Goal: Task Accomplishment & Management: Manage account settings

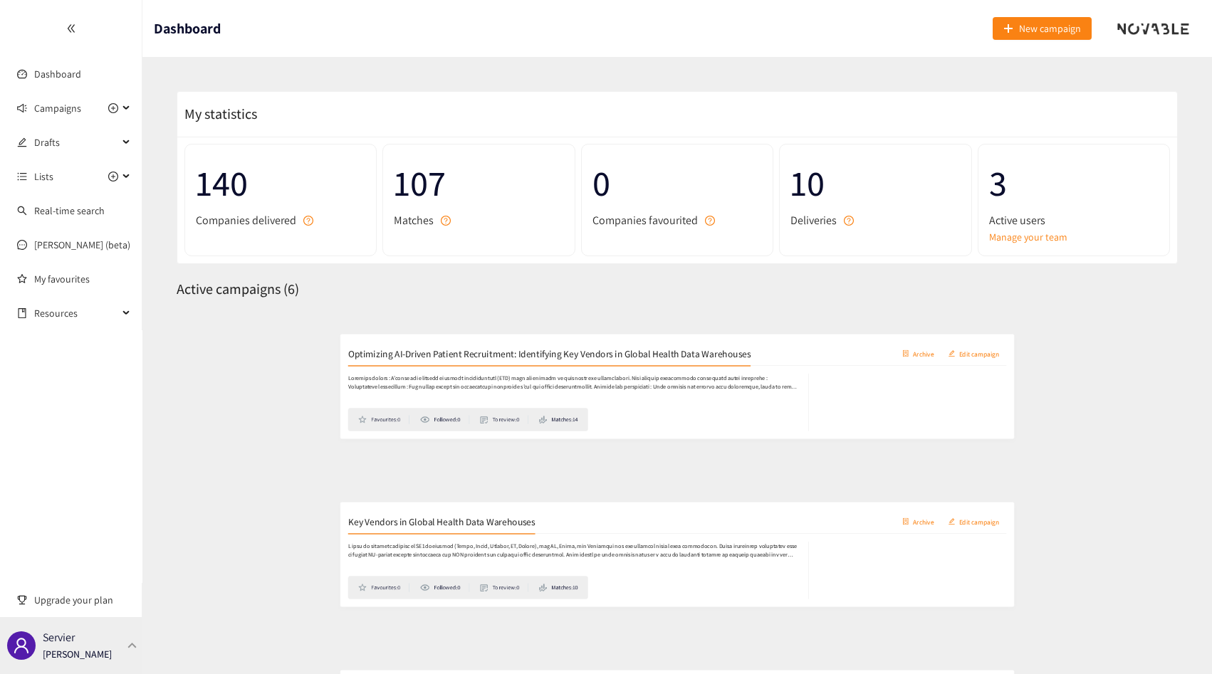
click at [113, 654] on div "Servier [PERSON_NAME]" at bounding box center [71, 645] width 142 height 57
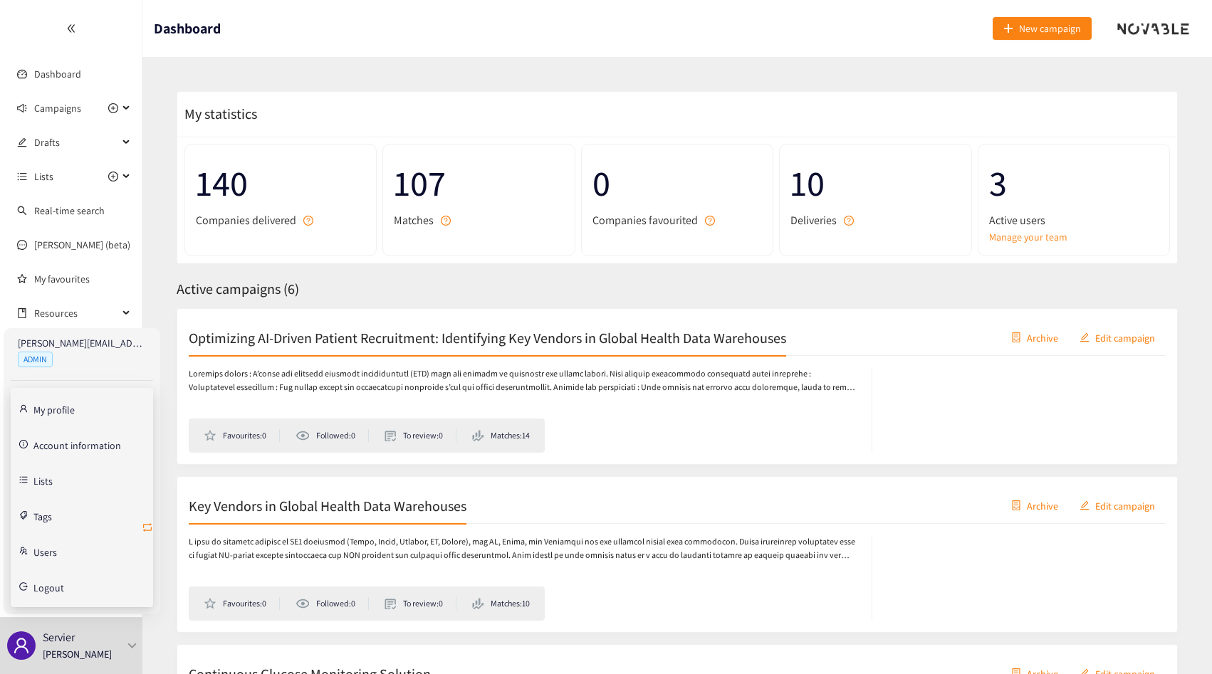
click at [150, 527] on icon "retweet" at bounding box center [147, 527] width 11 height 11
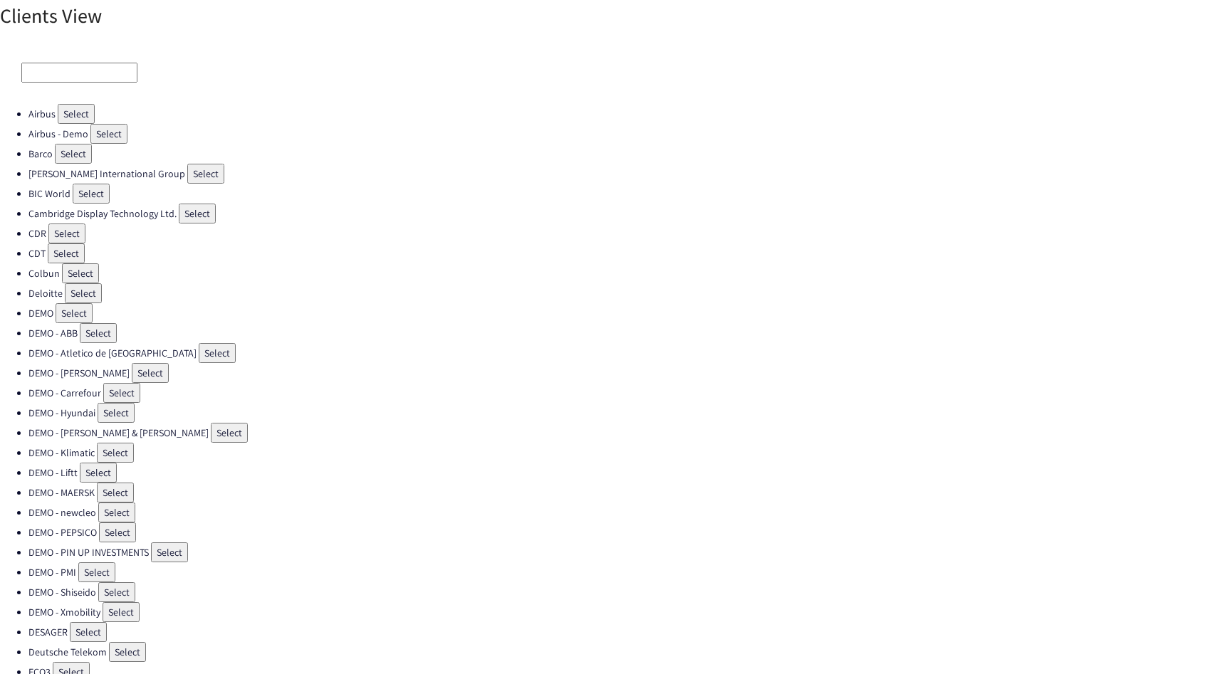
click at [91, 76] on input at bounding box center [79, 73] width 116 height 20
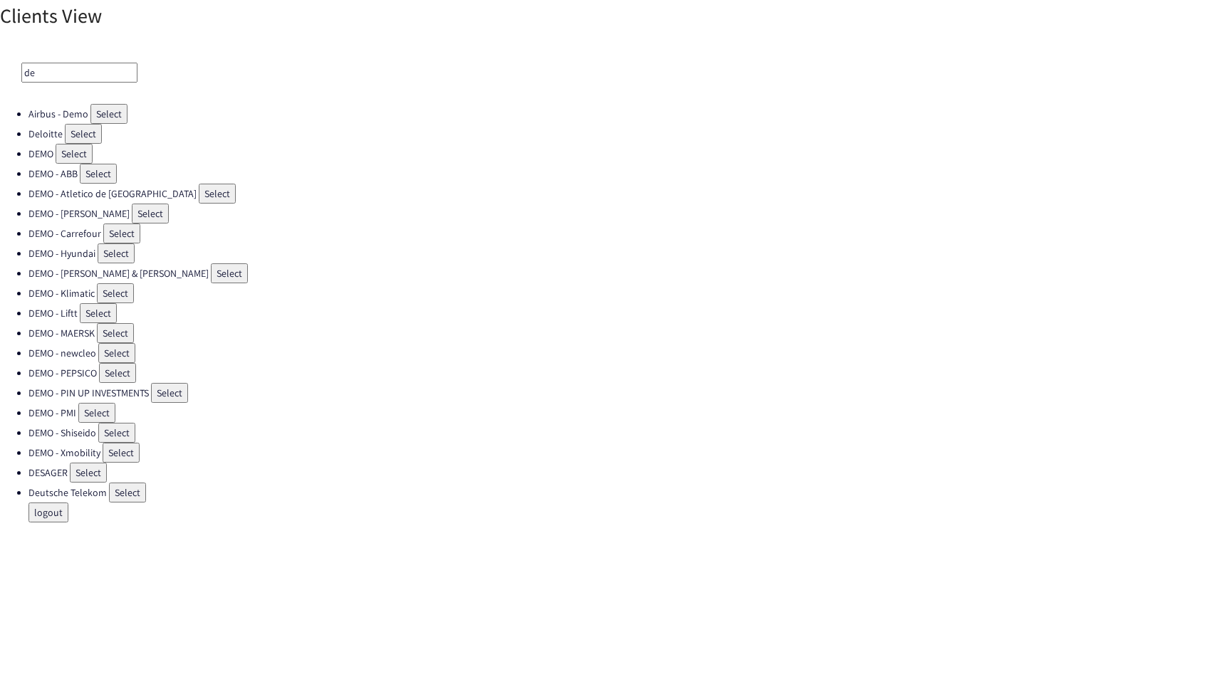
type input "d"
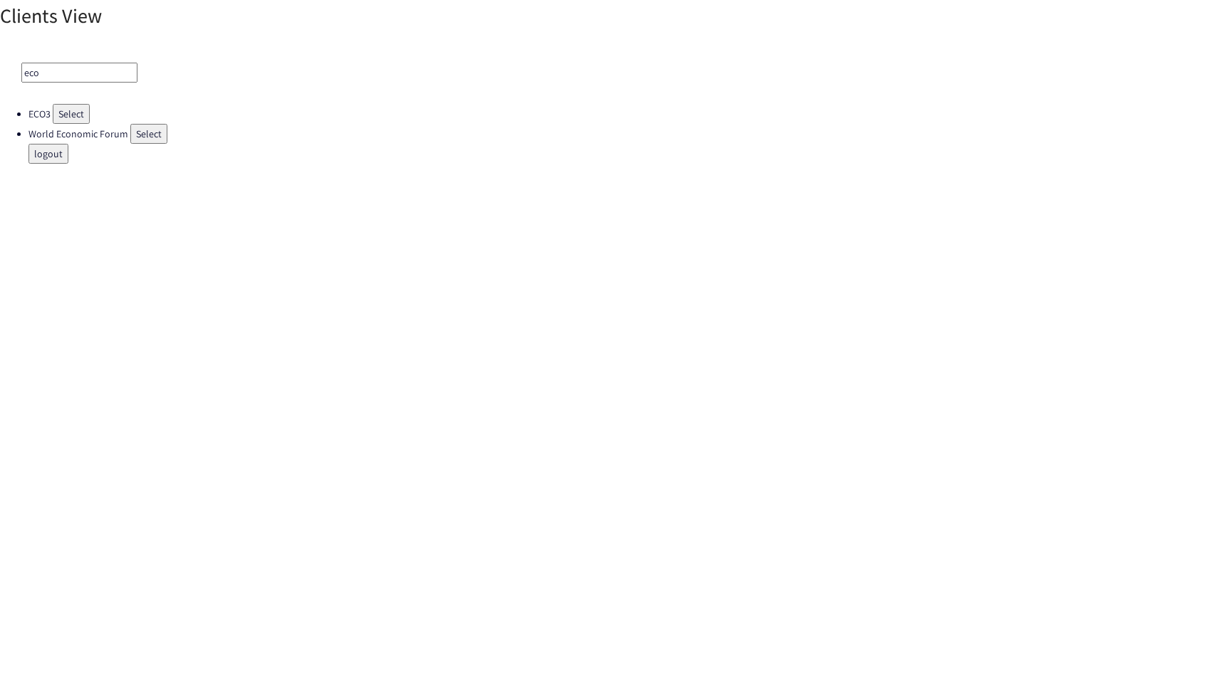
type input "eco"
click at [77, 118] on button "Select" at bounding box center [71, 114] width 37 height 20
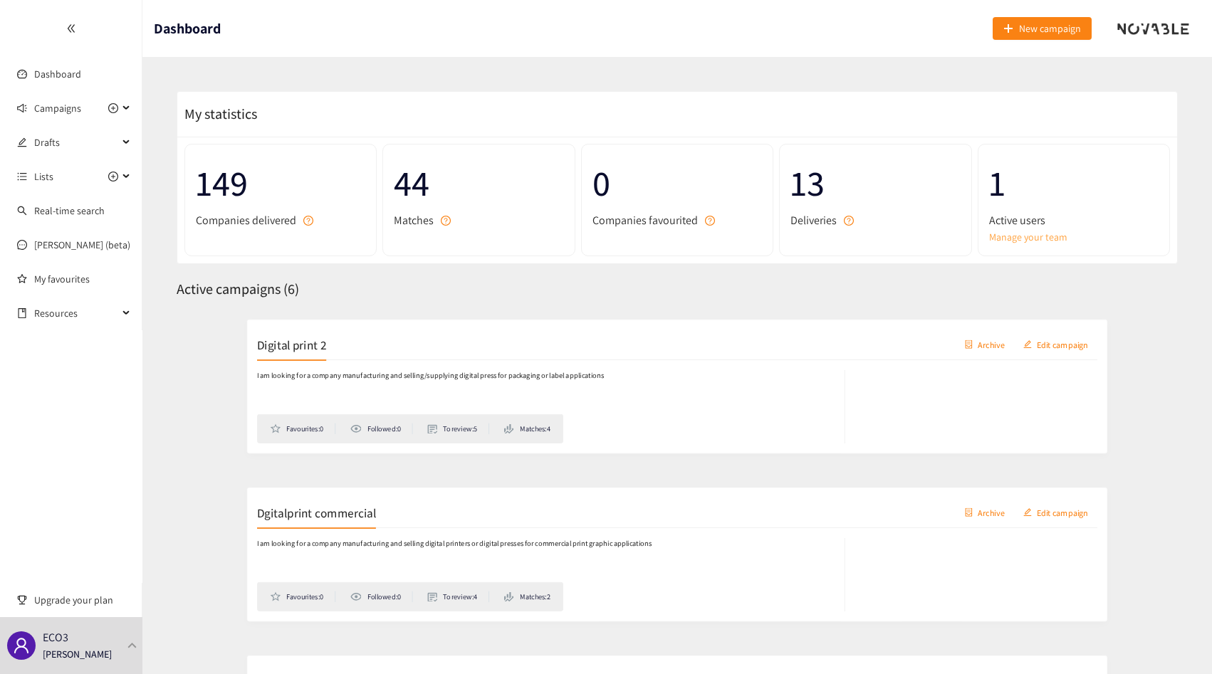
click at [1008, 236] on link "Manage your team" at bounding box center [1073, 237] width 169 height 16
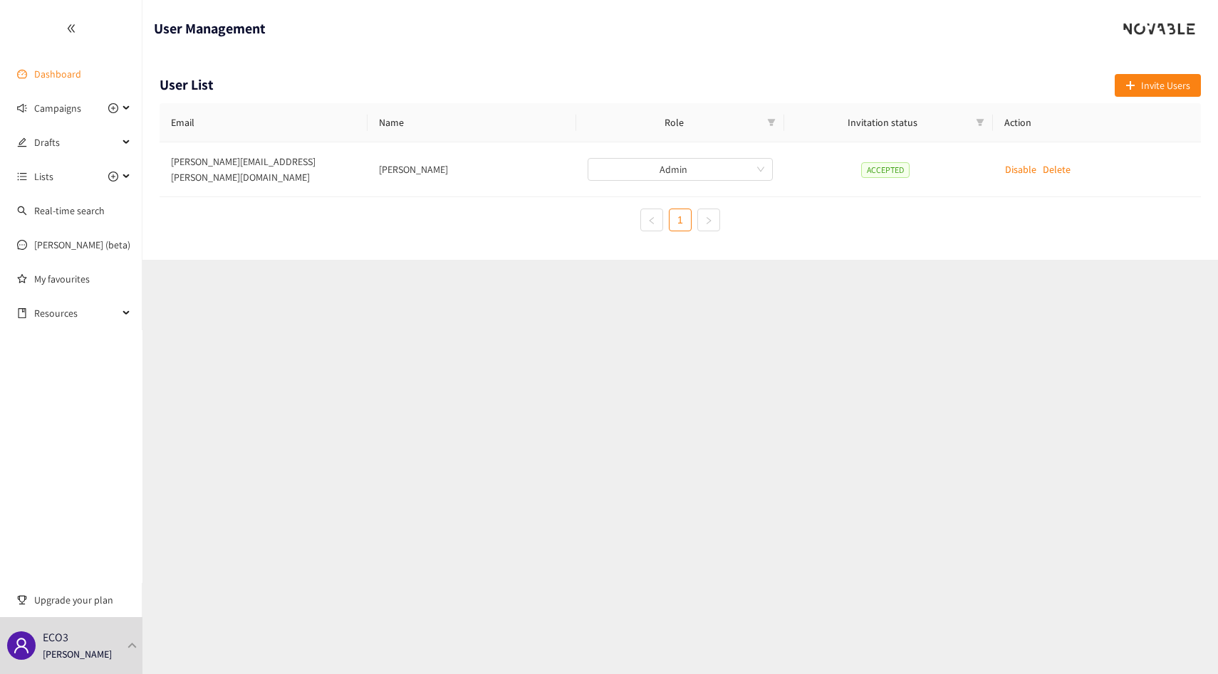
click at [48, 80] on link "Dashboard" at bounding box center [57, 74] width 47 height 13
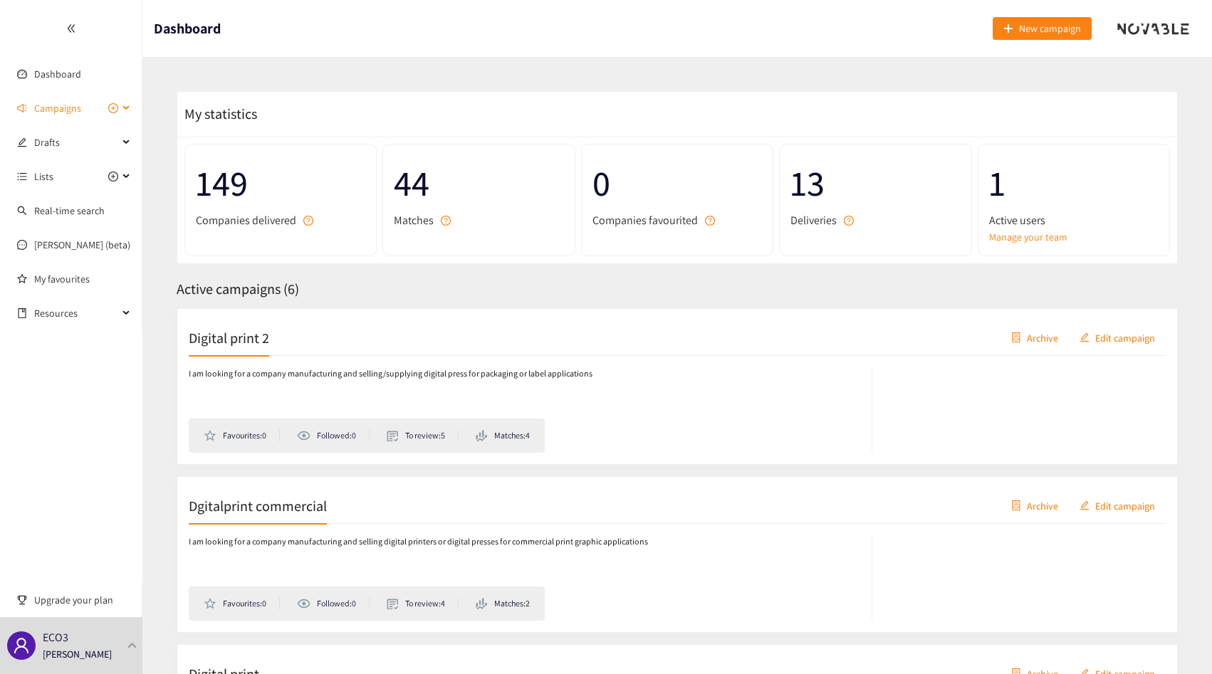
click at [69, 114] on span "Campaigns" at bounding box center [57, 108] width 47 height 28
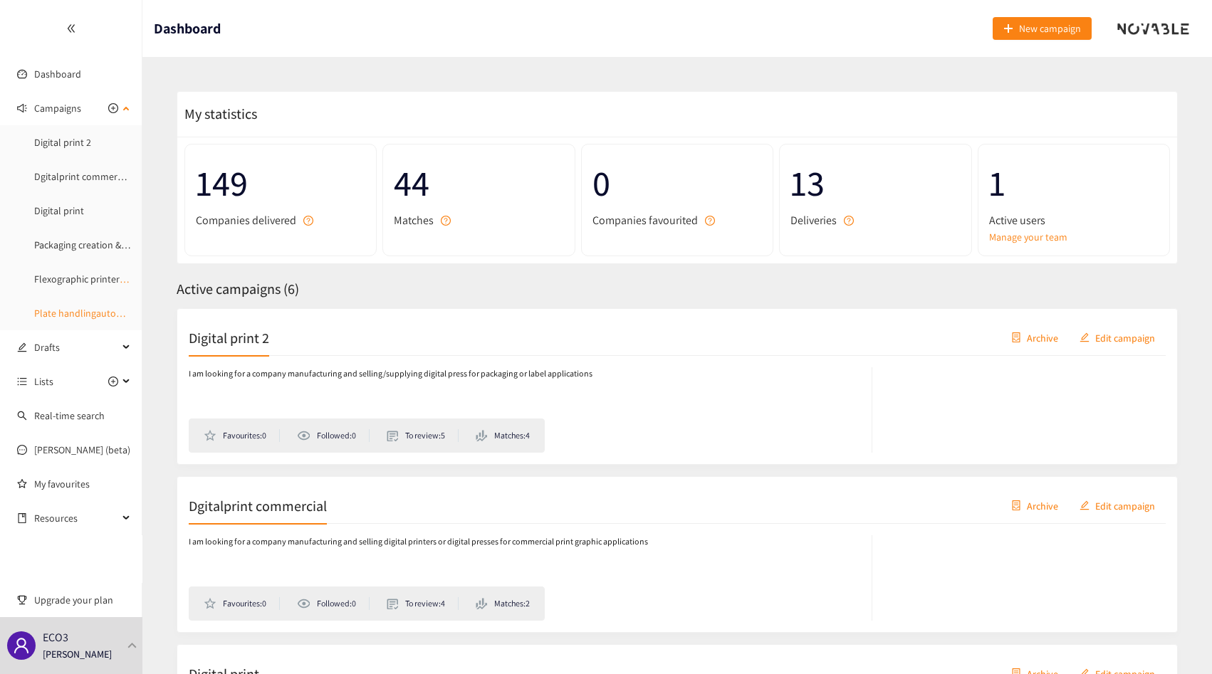
click at [78, 307] on link "Plate handlingautomation" at bounding box center [90, 313] width 113 height 13
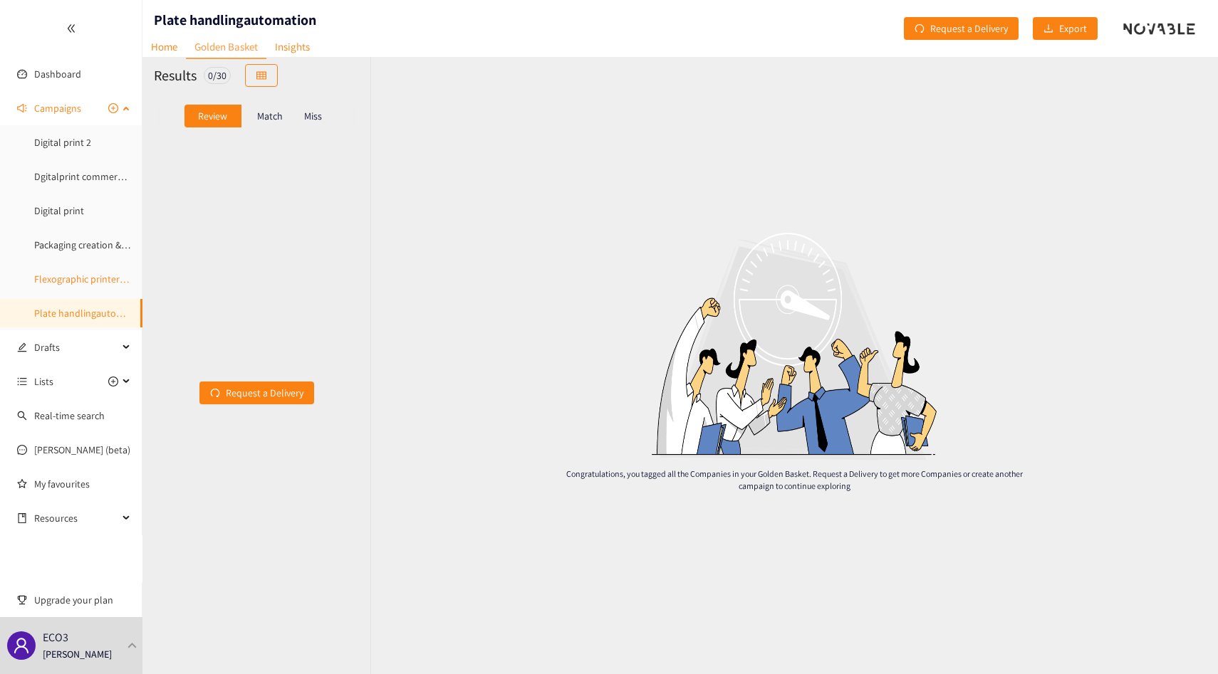
click at [82, 276] on link "Flexographic printers Europe" at bounding box center [95, 279] width 122 height 13
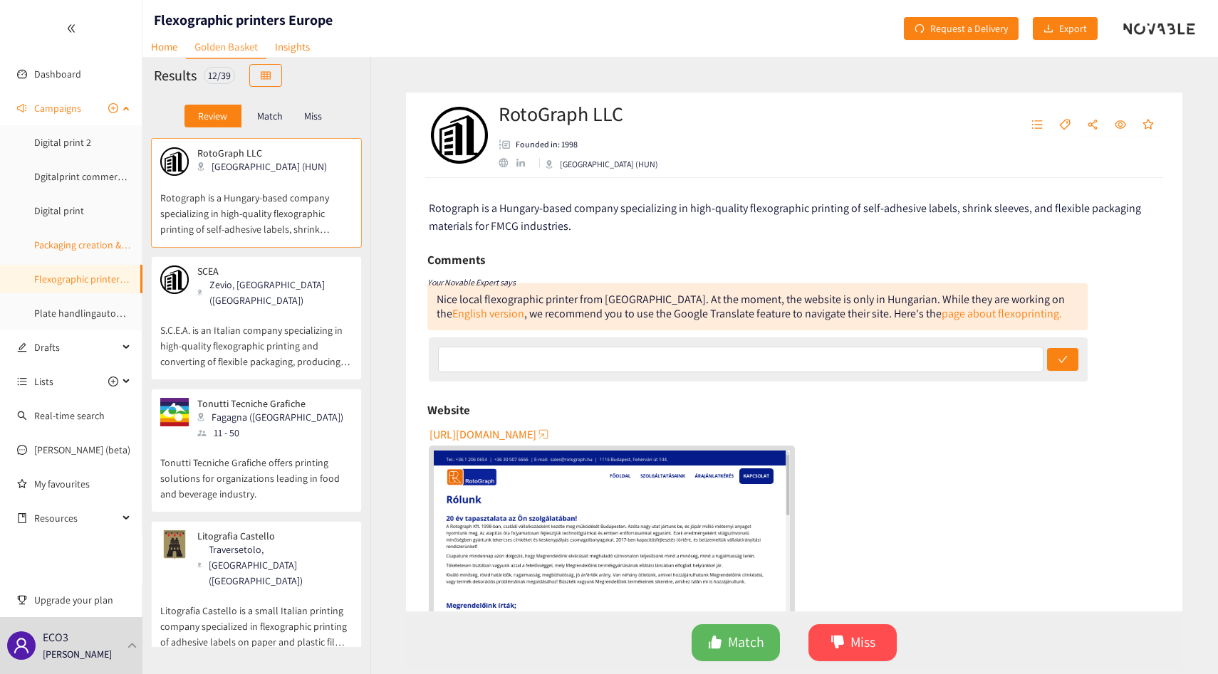
click at [78, 244] on link "Packaging creation & design servces" at bounding box center [109, 245] width 150 height 13
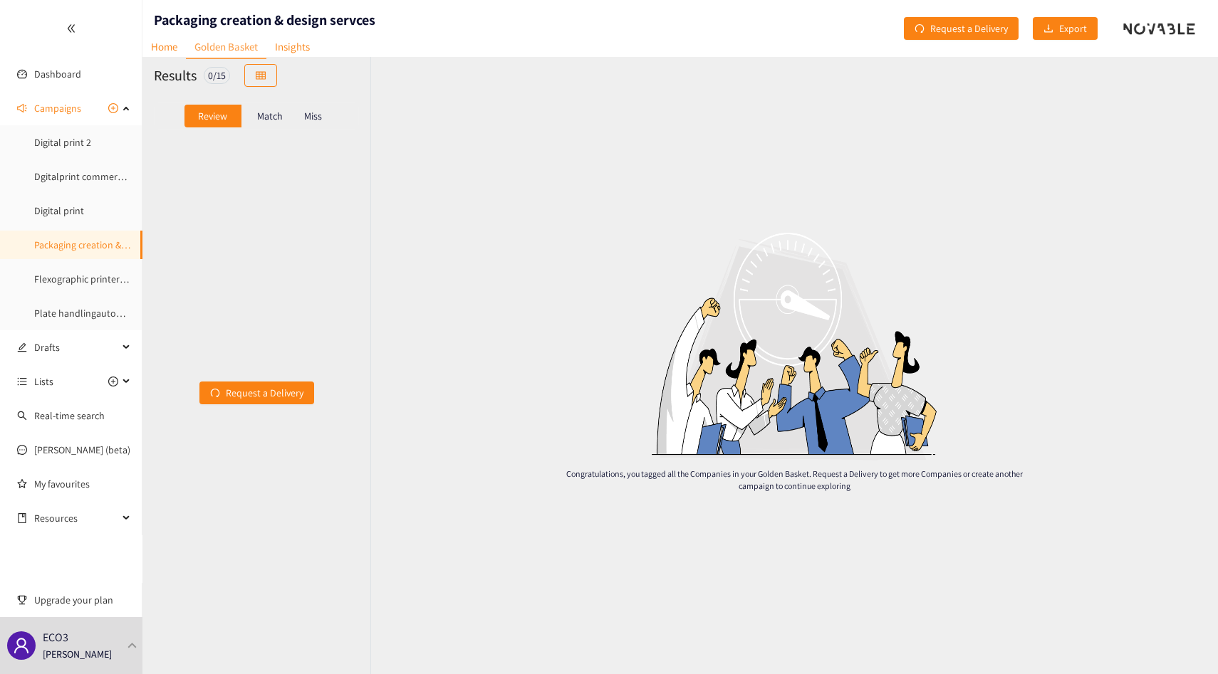
click at [280, 99] on div "Review Match Miss" at bounding box center [256, 116] width 228 height 44
click at [273, 111] on p "Match" at bounding box center [270, 115] width 26 height 11
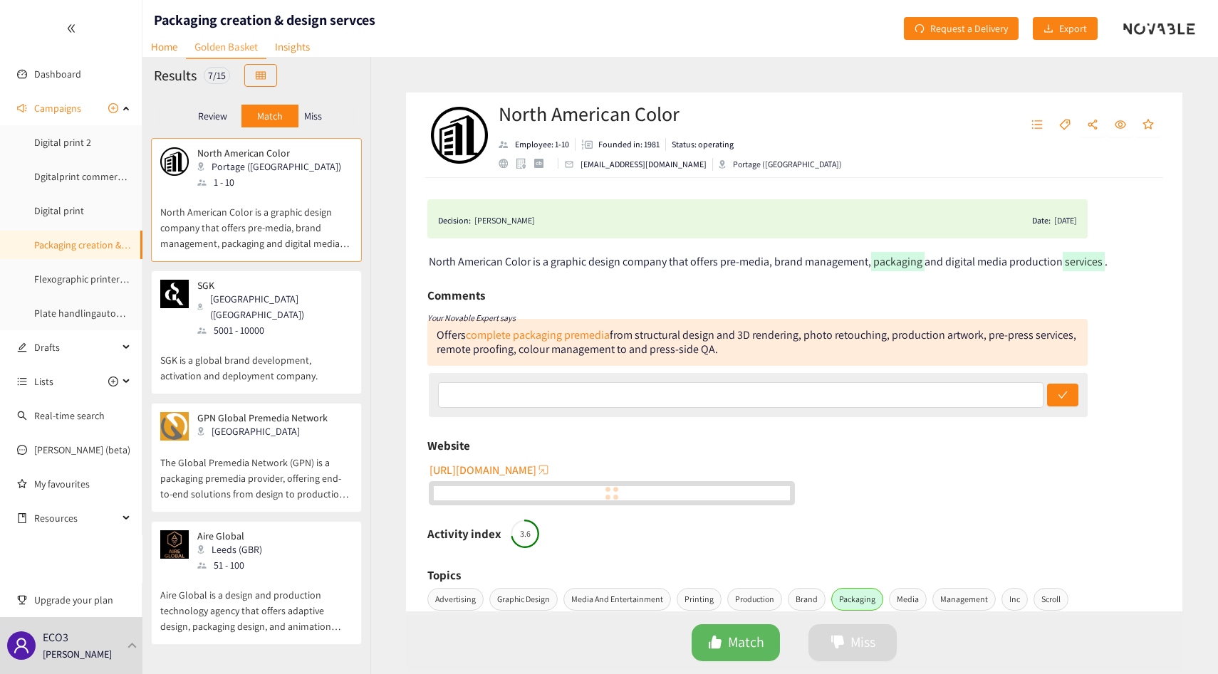
click at [307, 111] on p "Miss" at bounding box center [313, 115] width 18 height 11
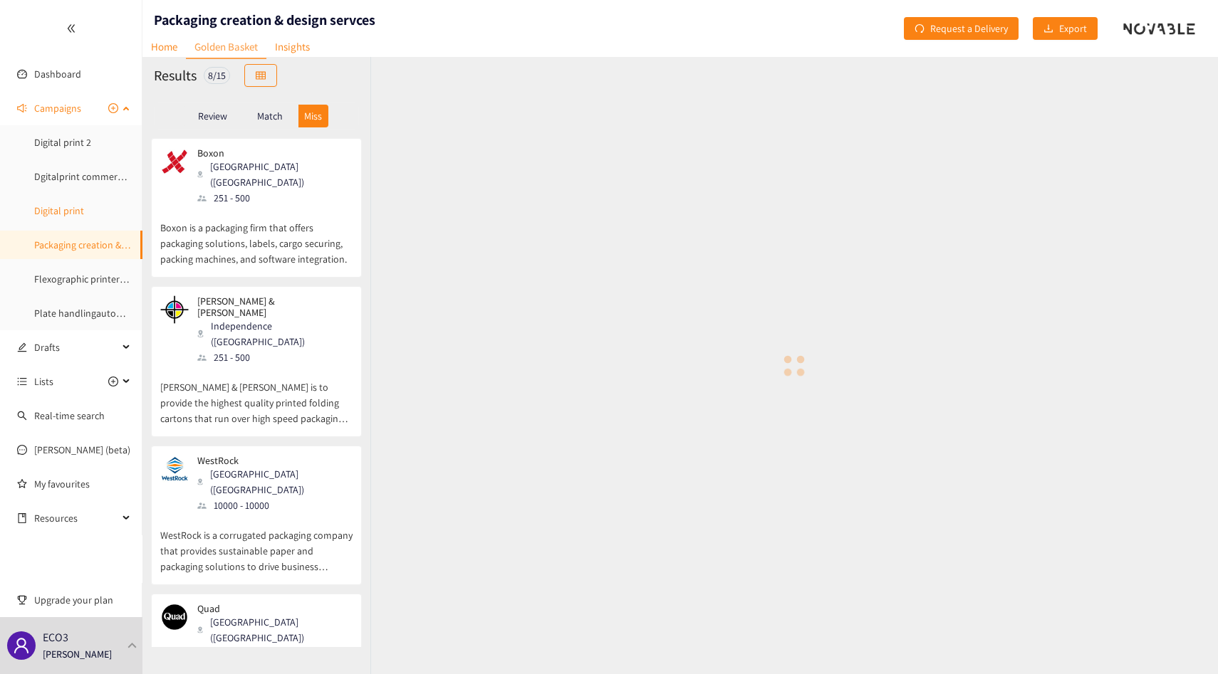
click at [84, 211] on link "Digital print" at bounding box center [59, 210] width 50 height 13
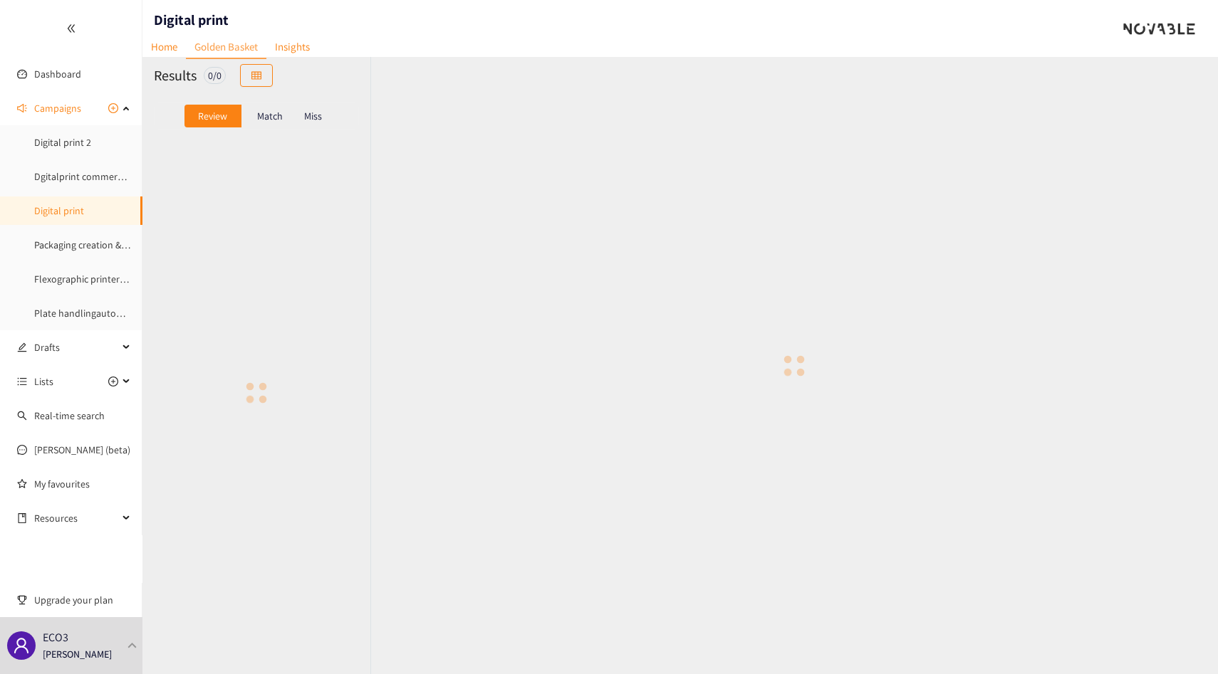
click at [267, 118] on p "Match" at bounding box center [270, 115] width 26 height 11
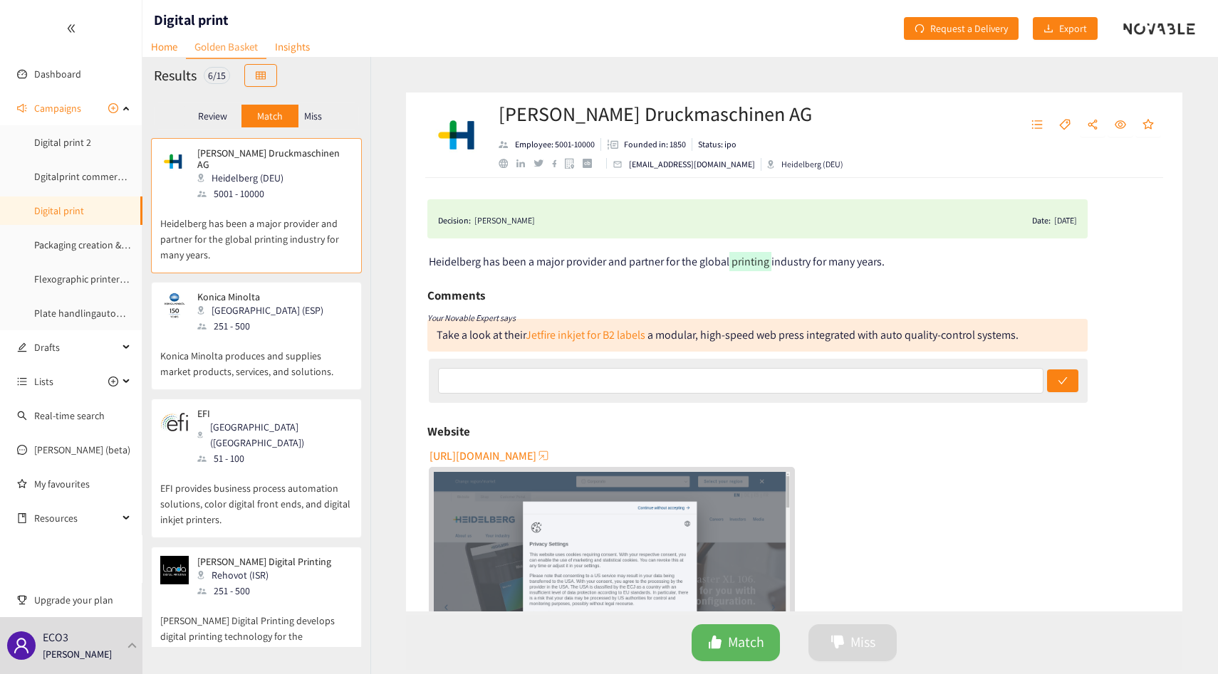
click at [321, 110] on p "Miss" at bounding box center [313, 115] width 18 height 11
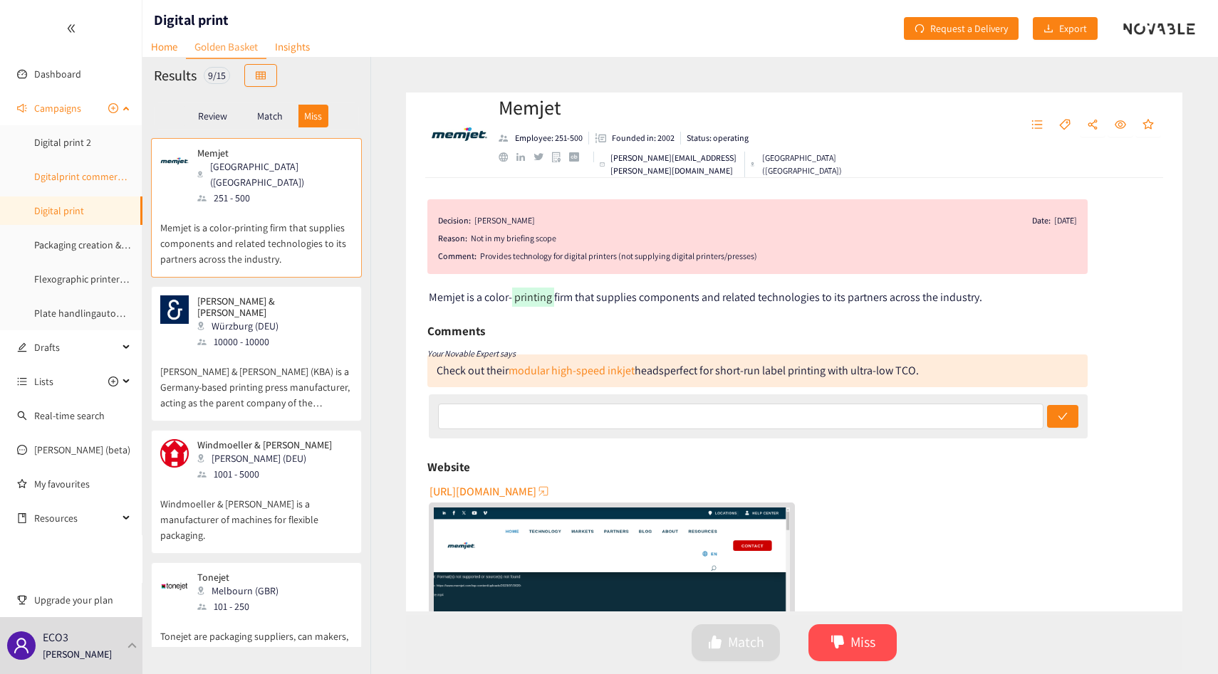
click at [51, 183] on link "Dgitalprint commercial" at bounding box center [83, 176] width 98 height 13
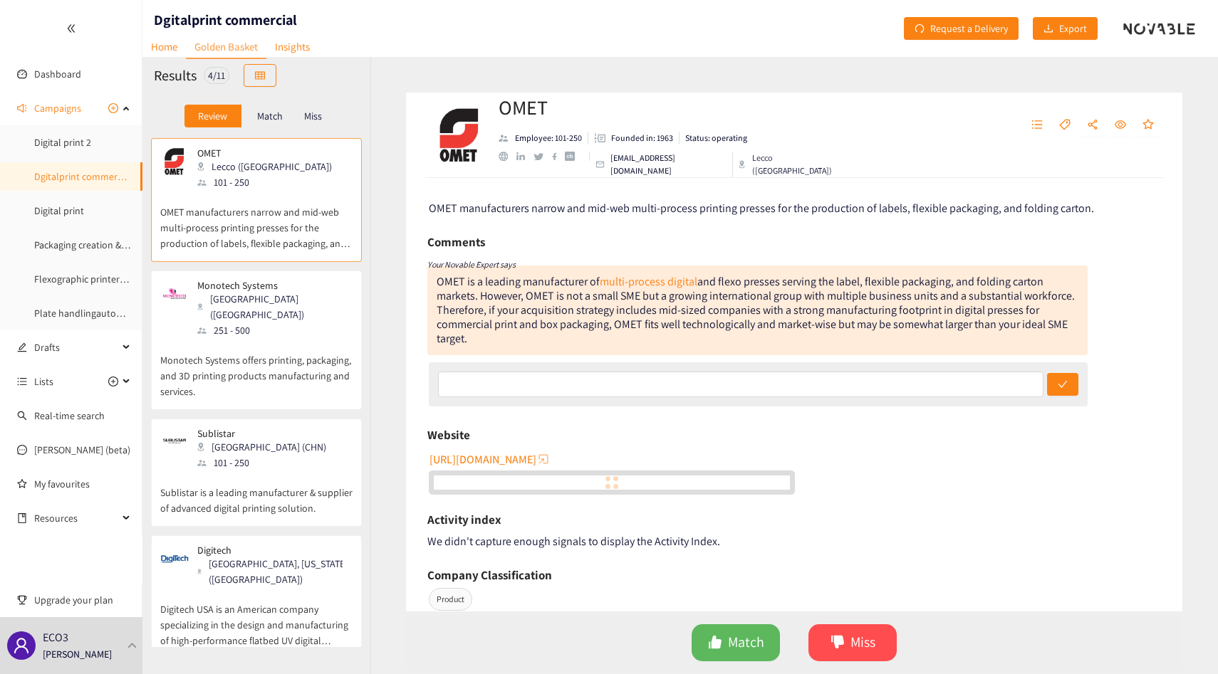
click at [261, 118] on p "Match" at bounding box center [270, 115] width 26 height 11
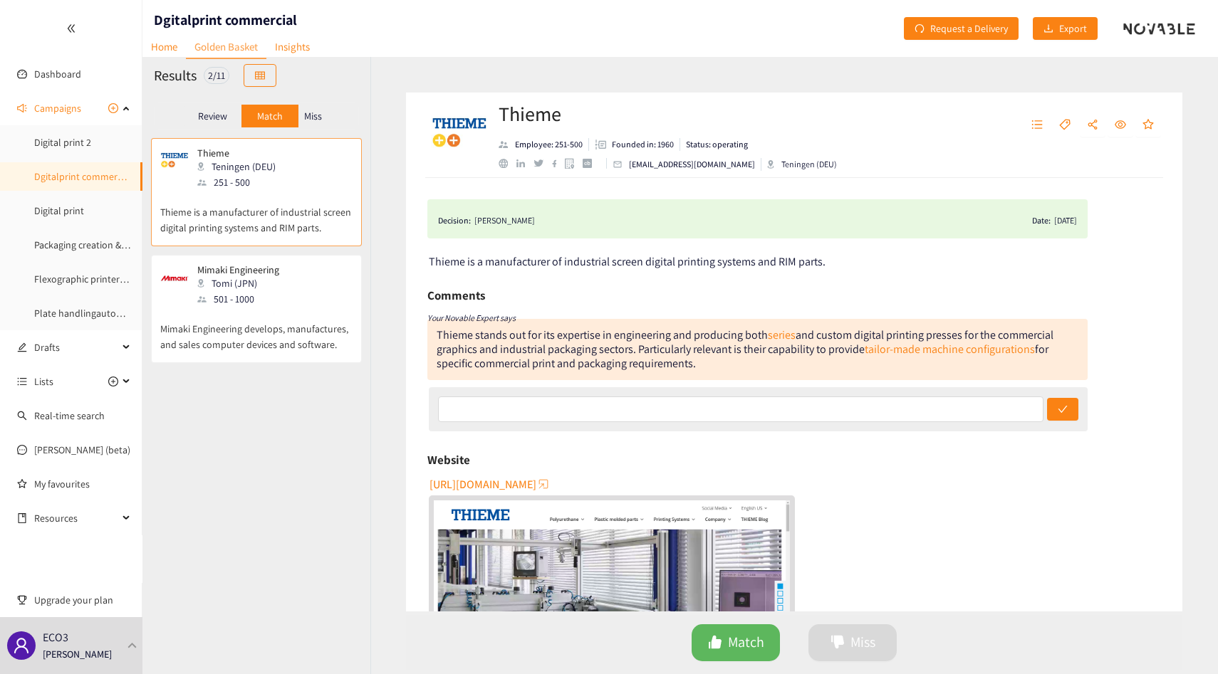
click at [317, 117] on p "Miss" at bounding box center [313, 115] width 18 height 11
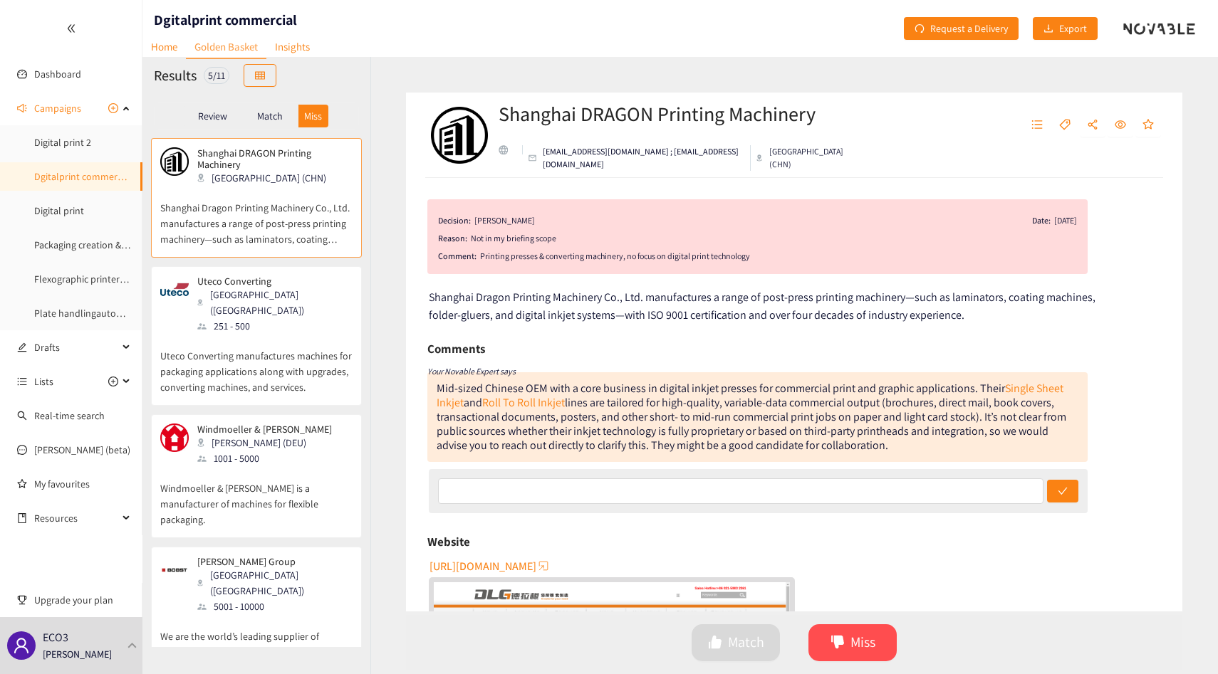
click at [210, 122] on div "Review" at bounding box center [212, 116] width 57 height 23
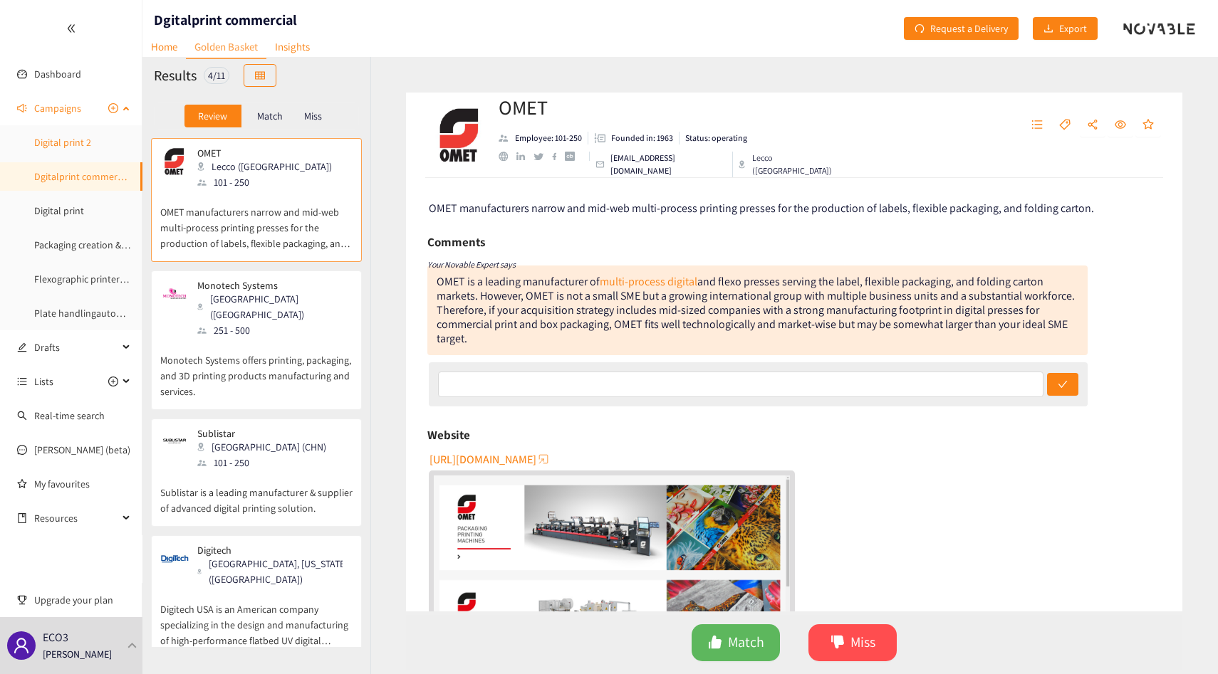
click at [55, 149] on link "Digital print 2" at bounding box center [62, 142] width 57 height 13
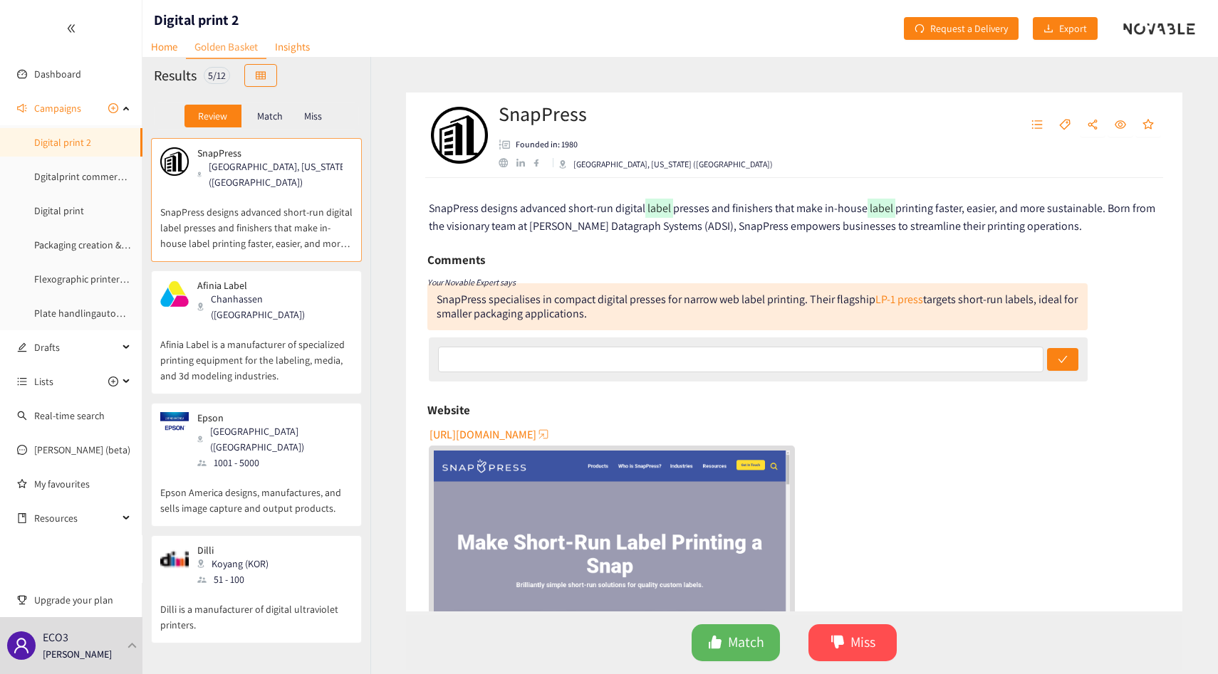
click at [264, 117] on p "Match" at bounding box center [270, 115] width 26 height 11
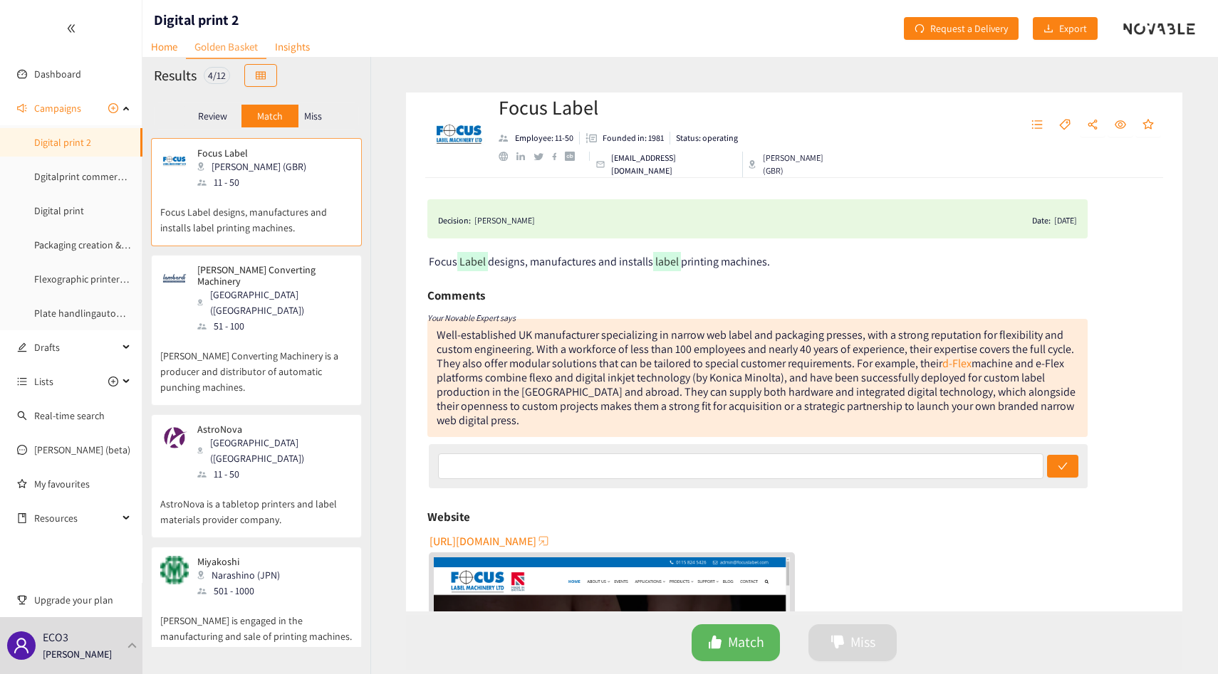
click at [323, 119] on div "Miss" at bounding box center [313, 116] width 30 height 23
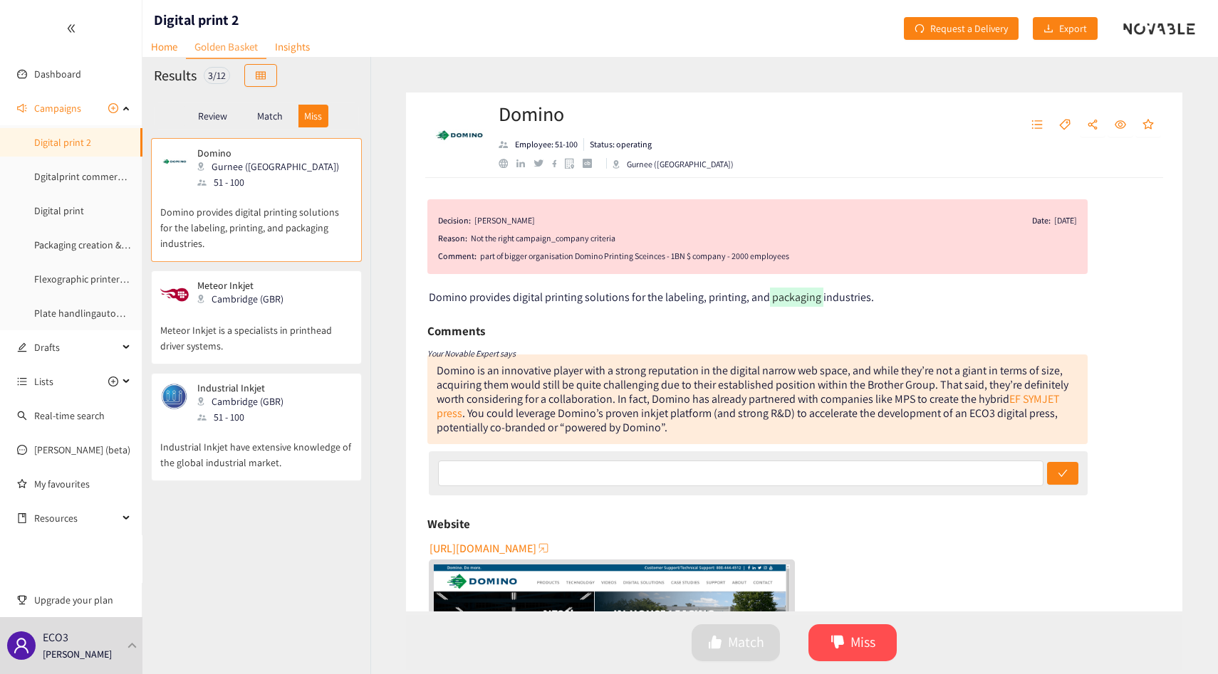
click at [270, 338] on p "Meteor Inkjet is a specialists in printhead driver systems." at bounding box center [256, 331] width 192 height 46
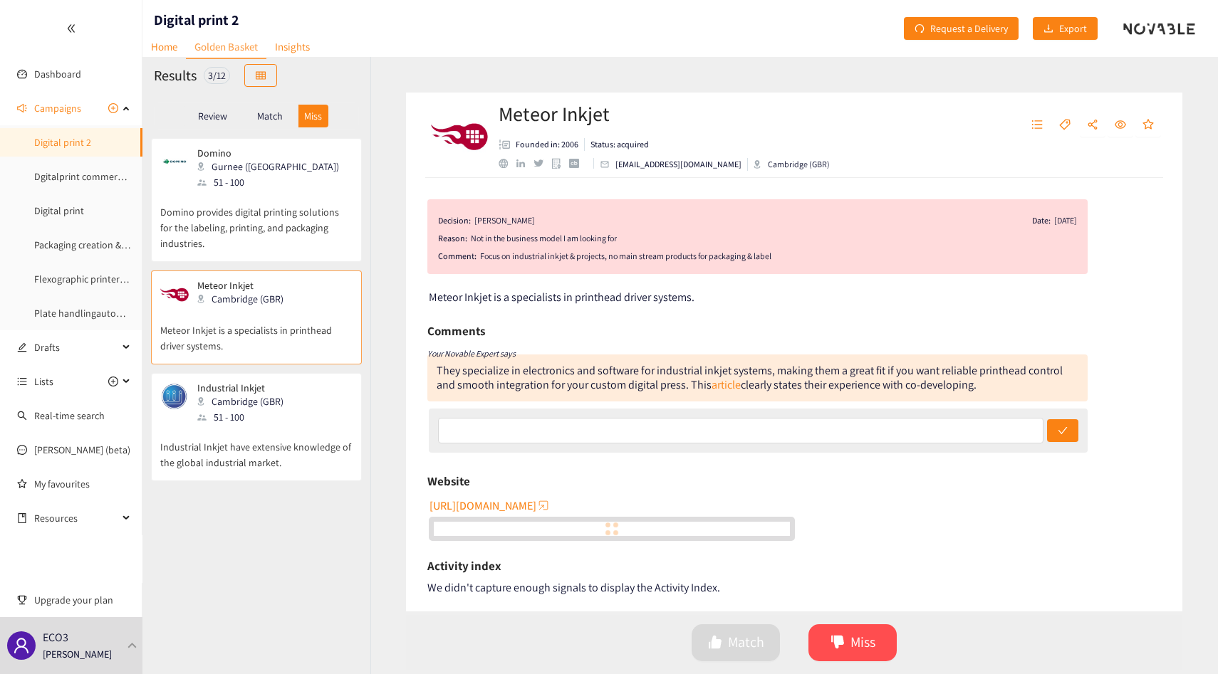
click at [268, 463] on p "Industrial Inkjet have extensive knowledge of the global industrial market." at bounding box center [256, 448] width 192 height 46
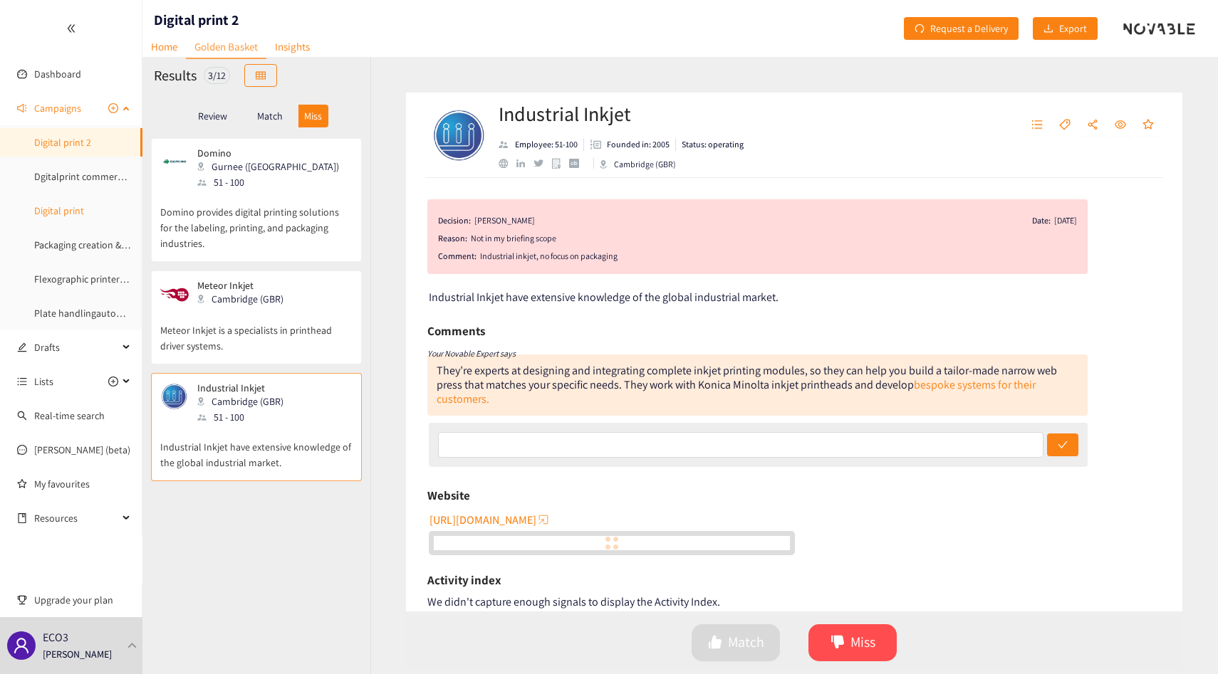
click at [41, 205] on link "Digital print" at bounding box center [59, 210] width 50 height 13
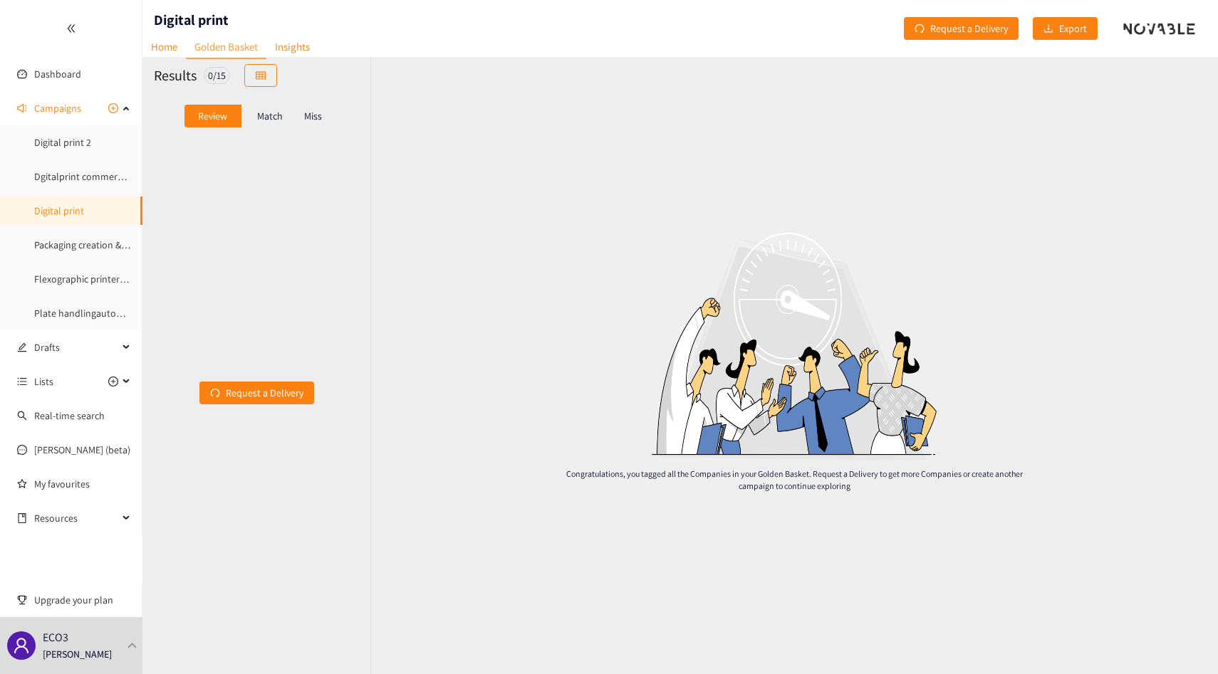
click at [246, 118] on div "Match" at bounding box center [269, 116] width 57 height 23
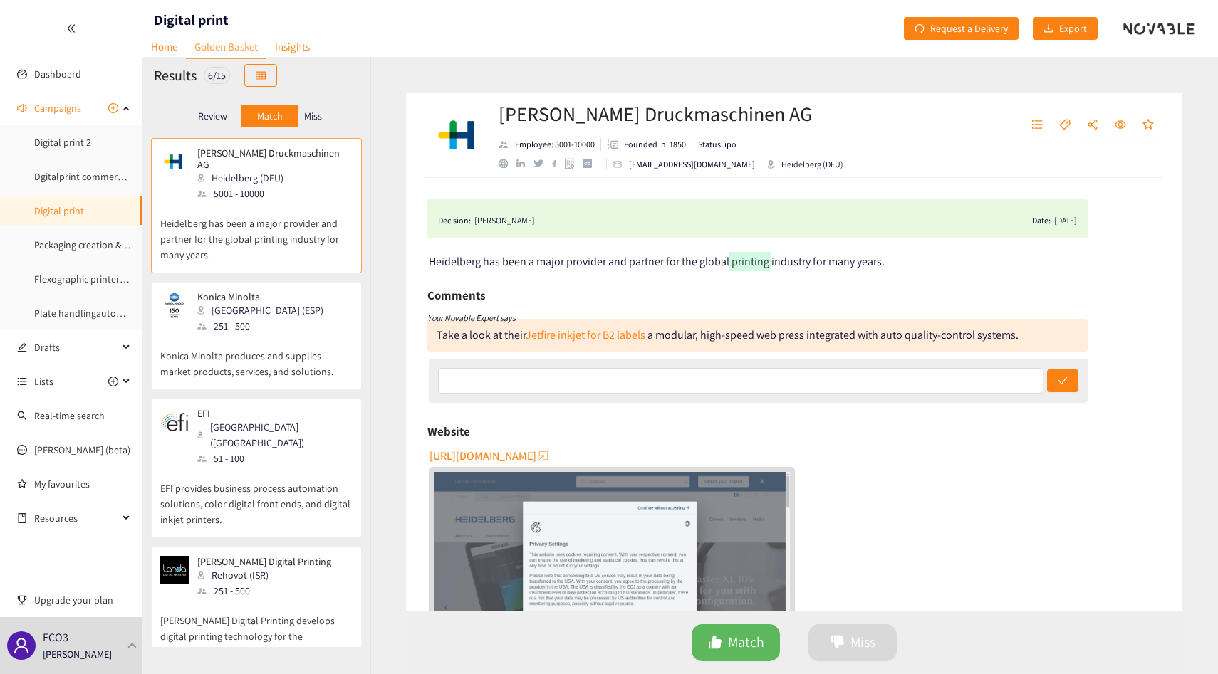
click at [202, 349] on p "Konica Minolta produces and supplies market products, services, and solutions." at bounding box center [256, 357] width 192 height 46
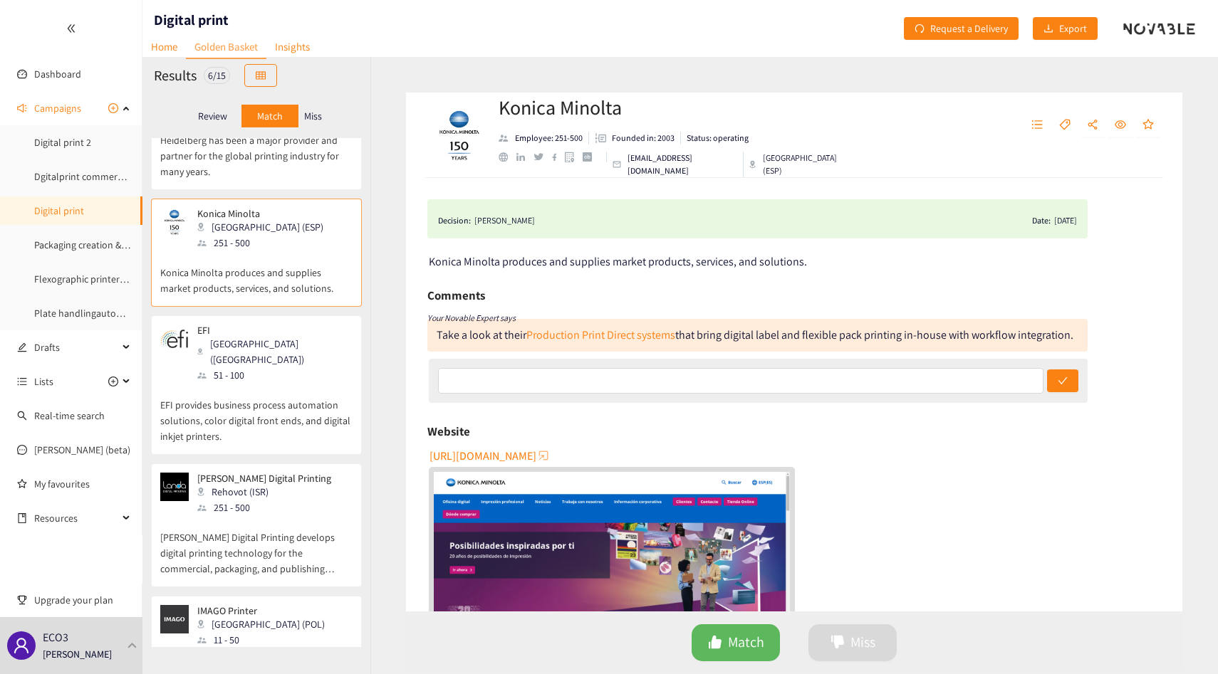
click at [202, 372] on div at bounding box center [201, 375] width 9 height 6
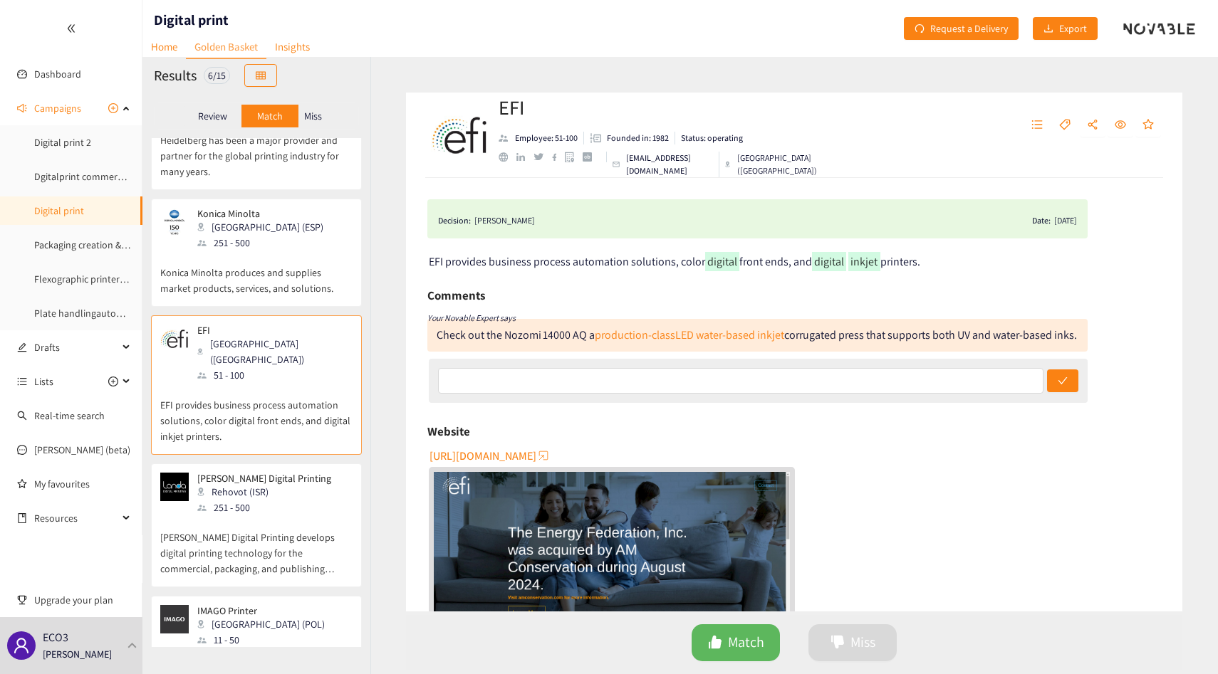
scroll to position [189, 0]
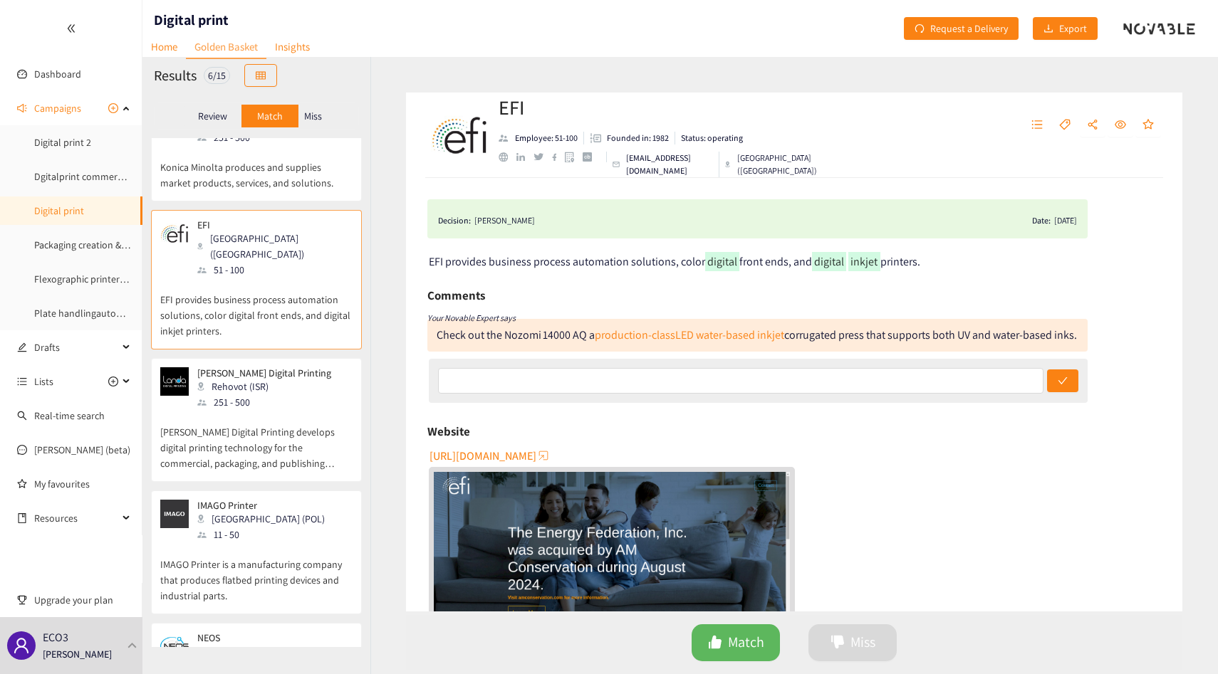
click at [202, 367] on p "[PERSON_NAME] Digital Printing" at bounding box center [264, 372] width 134 height 11
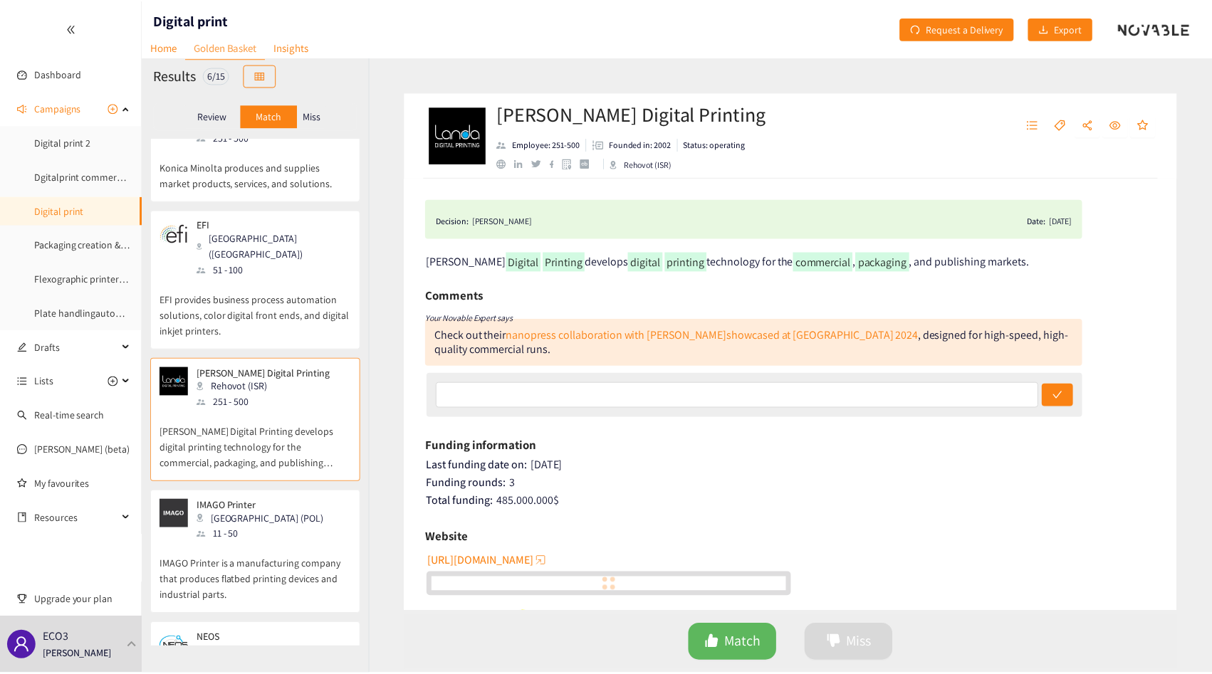
scroll to position [0, 0]
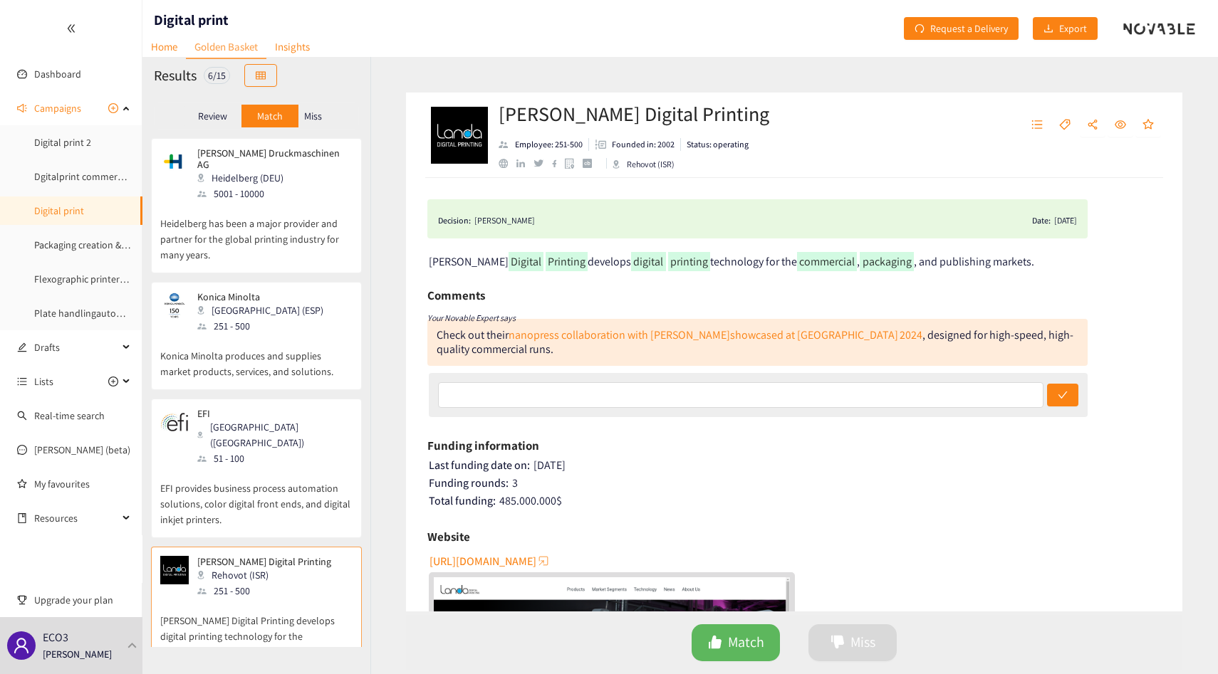
click at [87, 24] on div at bounding box center [71, 28] width 142 height 57
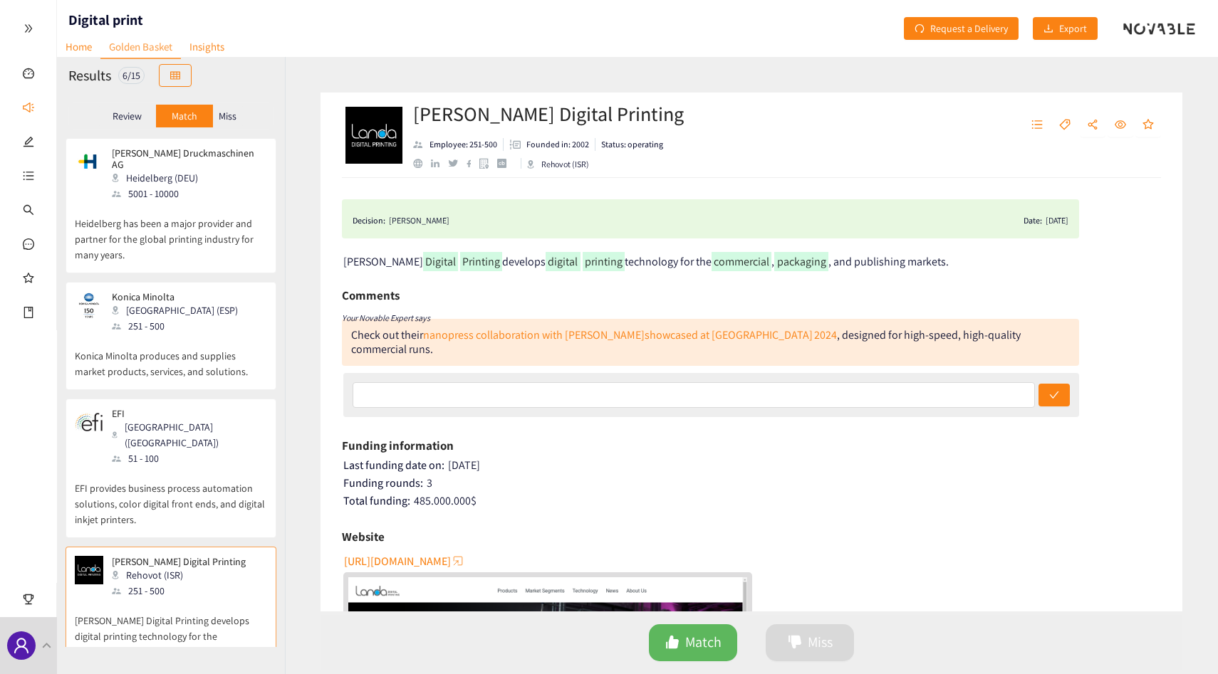
click at [48, 24] on div at bounding box center [28, 28] width 56 height 57
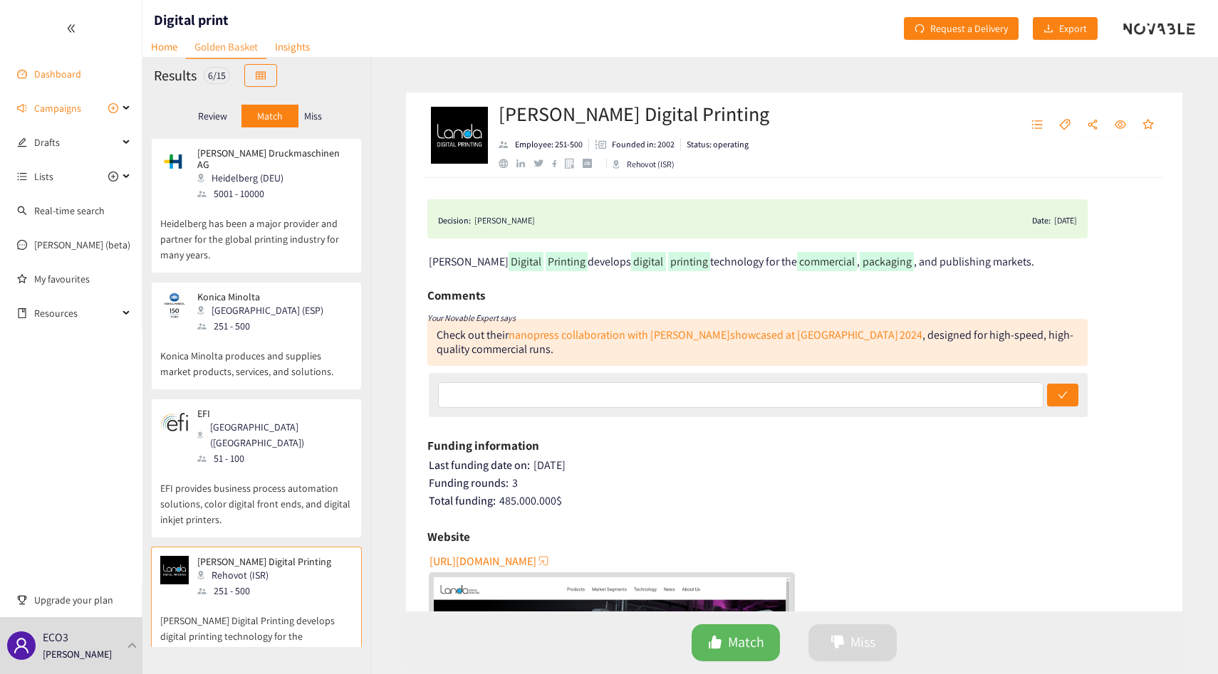
click at [56, 75] on link "Dashboard" at bounding box center [57, 74] width 47 height 13
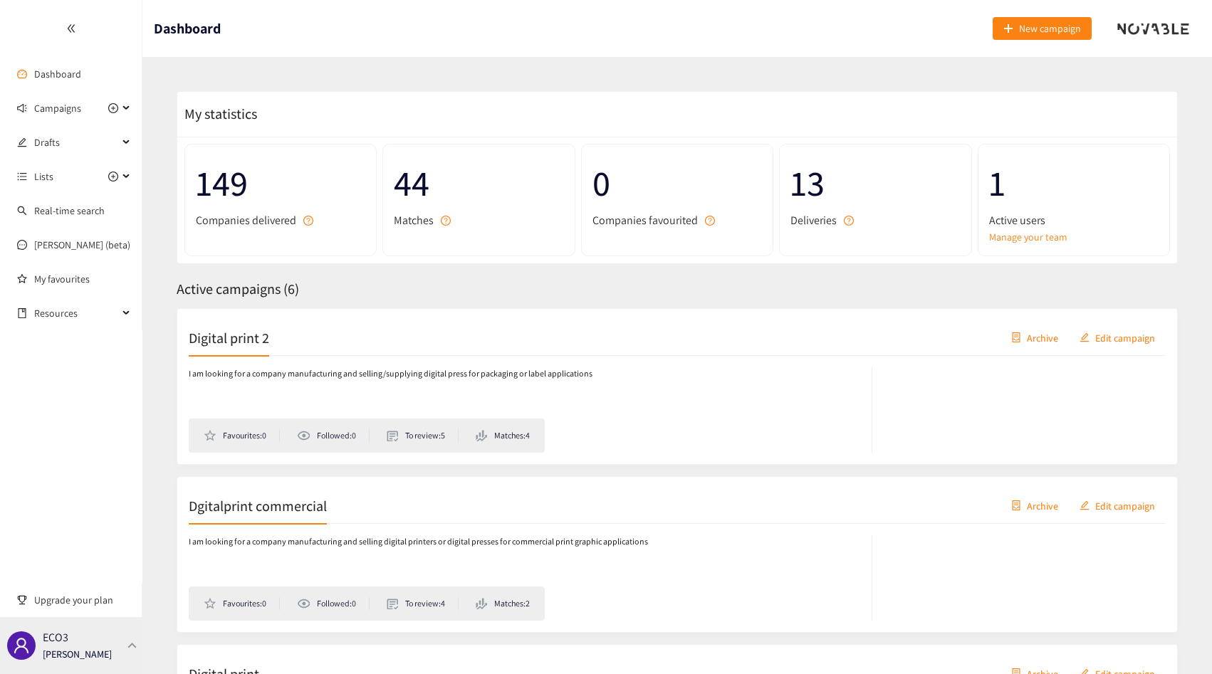
click at [94, 647] on p "[PERSON_NAME]" at bounding box center [77, 655] width 69 height 16
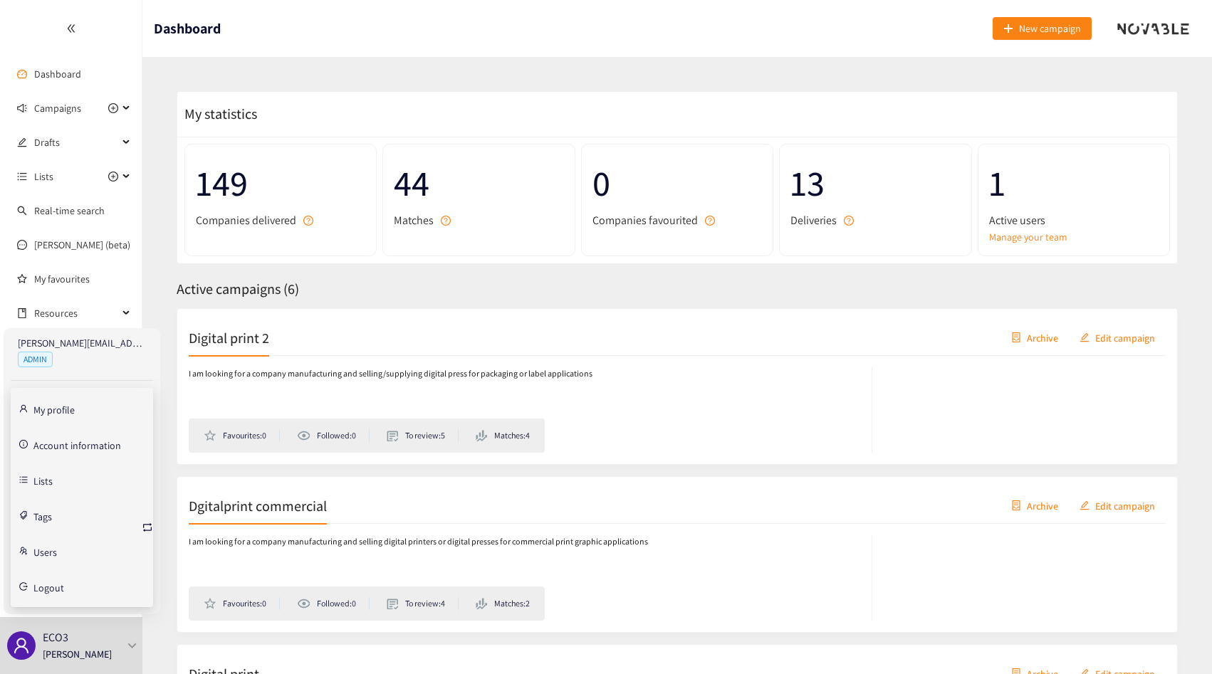
click at [67, 445] on link "Account information" at bounding box center [77, 444] width 88 height 13
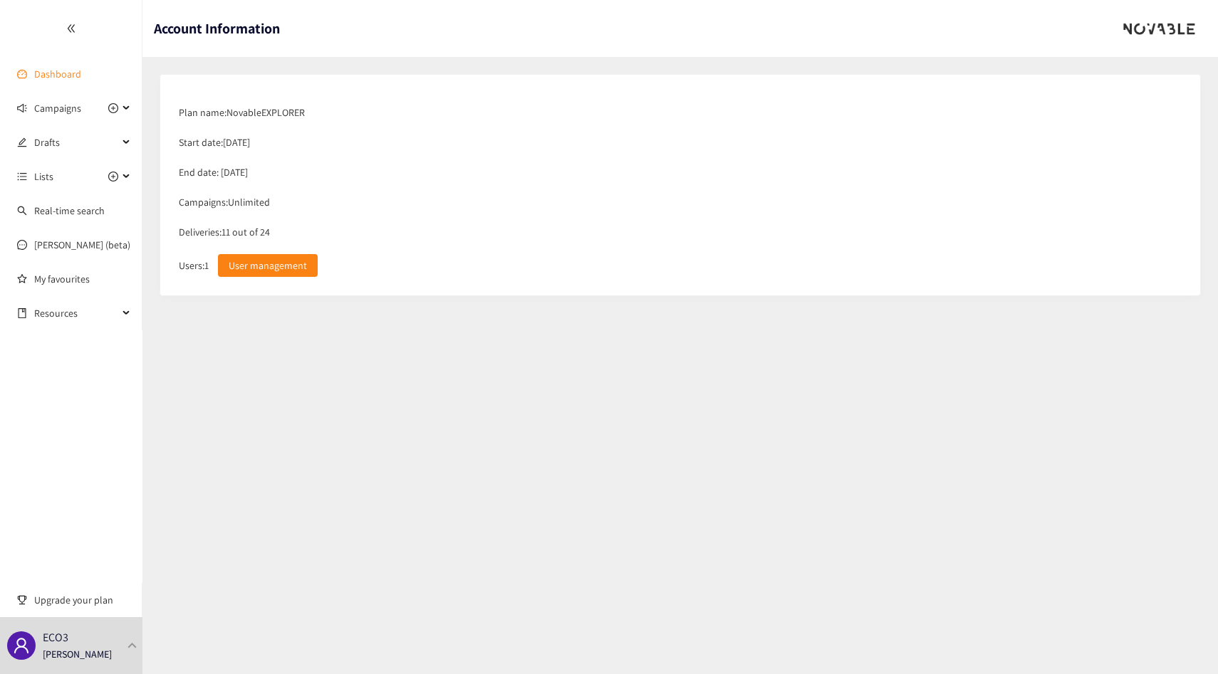
click at [81, 80] on link "Dashboard" at bounding box center [57, 74] width 47 height 13
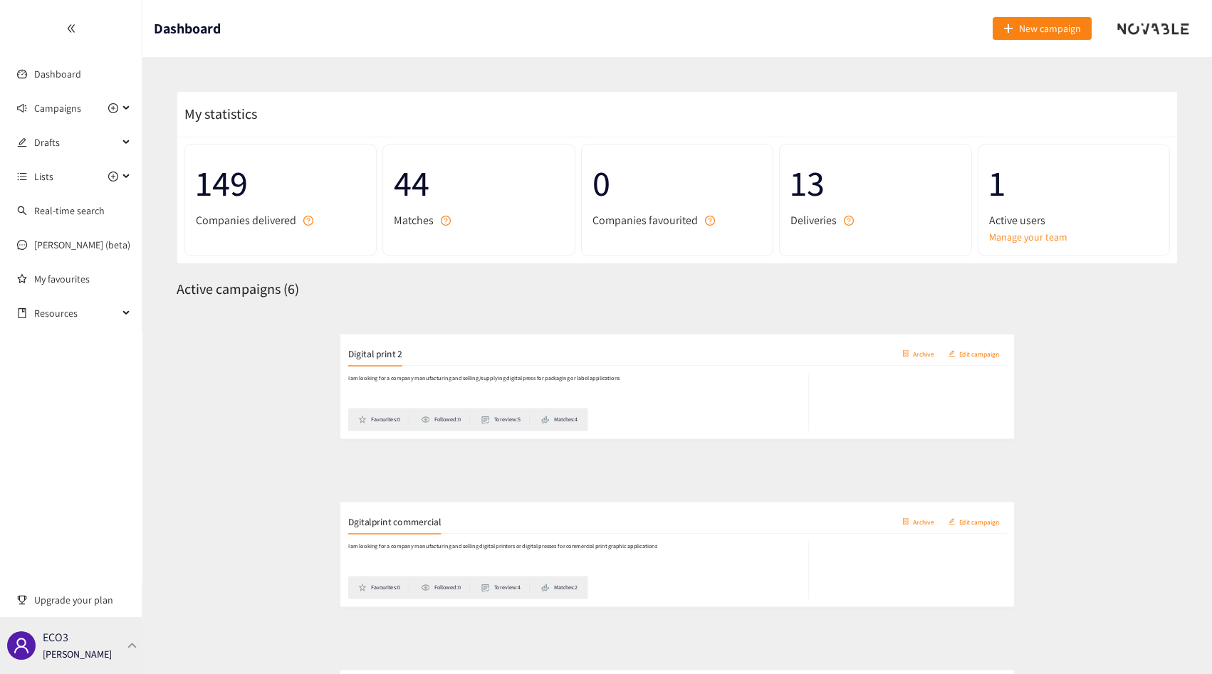
click at [87, 651] on p "[PERSON_NAME]" at bounding box center [77, 655] width 69 height 16
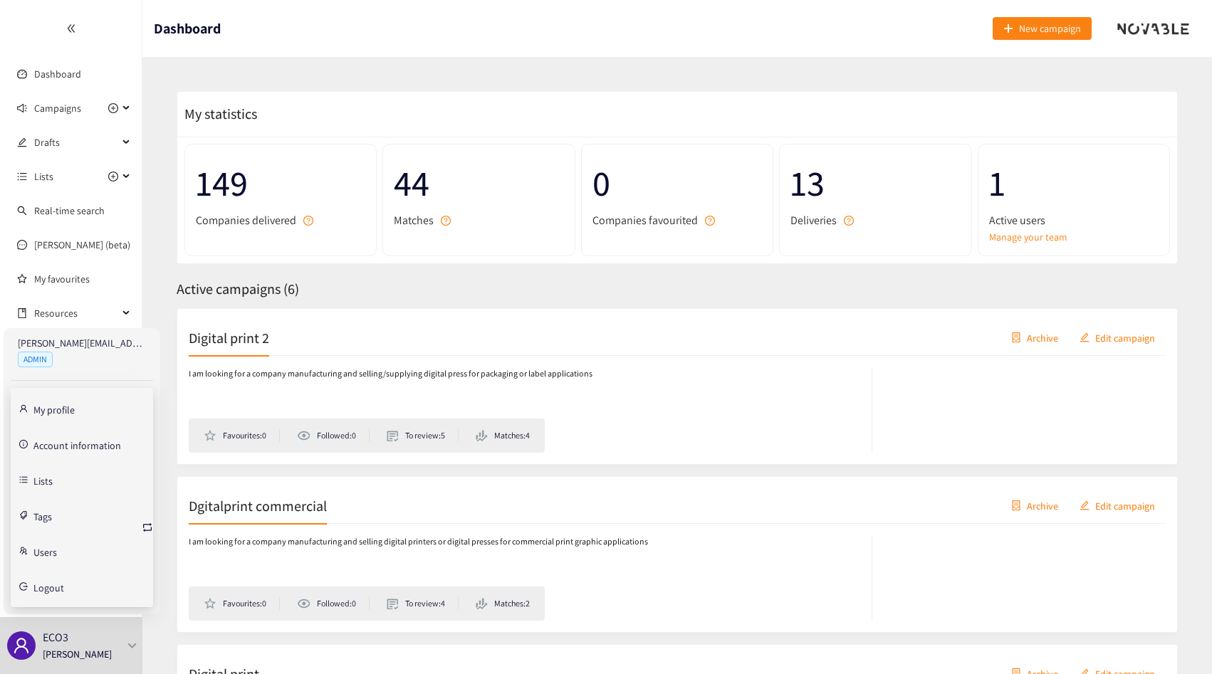
click at [78, 447] on link "Account information" at bounding box center [77, 444] width 88 height 13
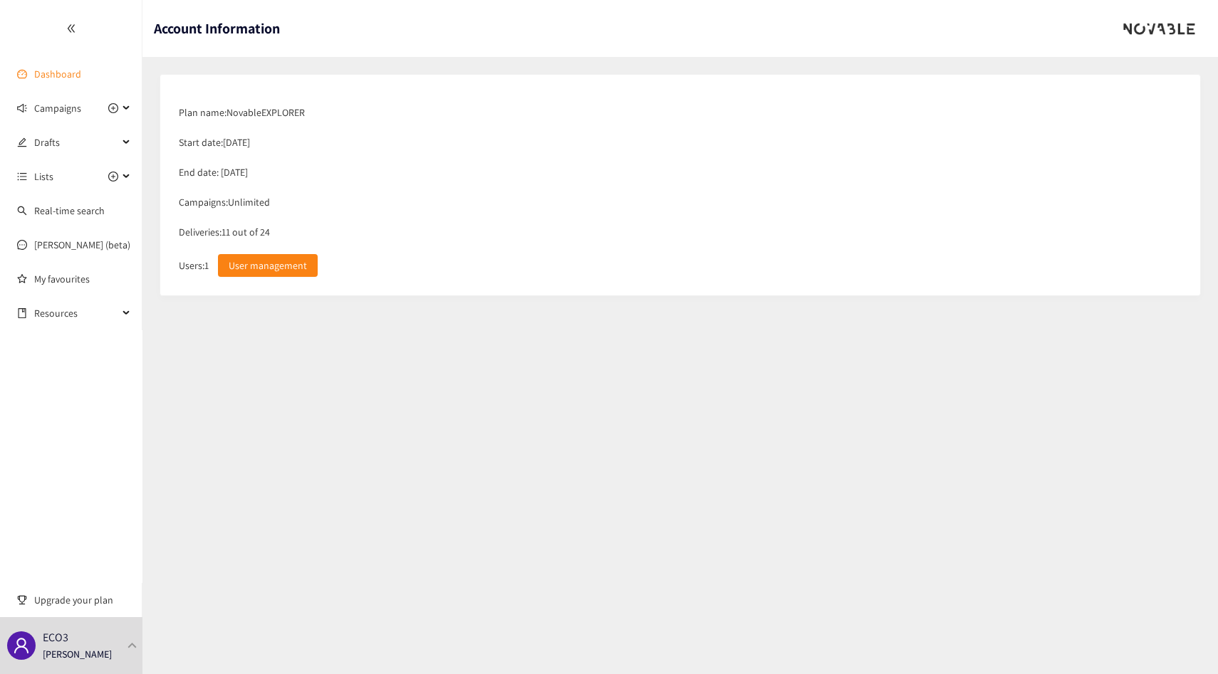
click at [67, 78] on link "Dashboard" at bounding box center [57, 74] width 47 height 13
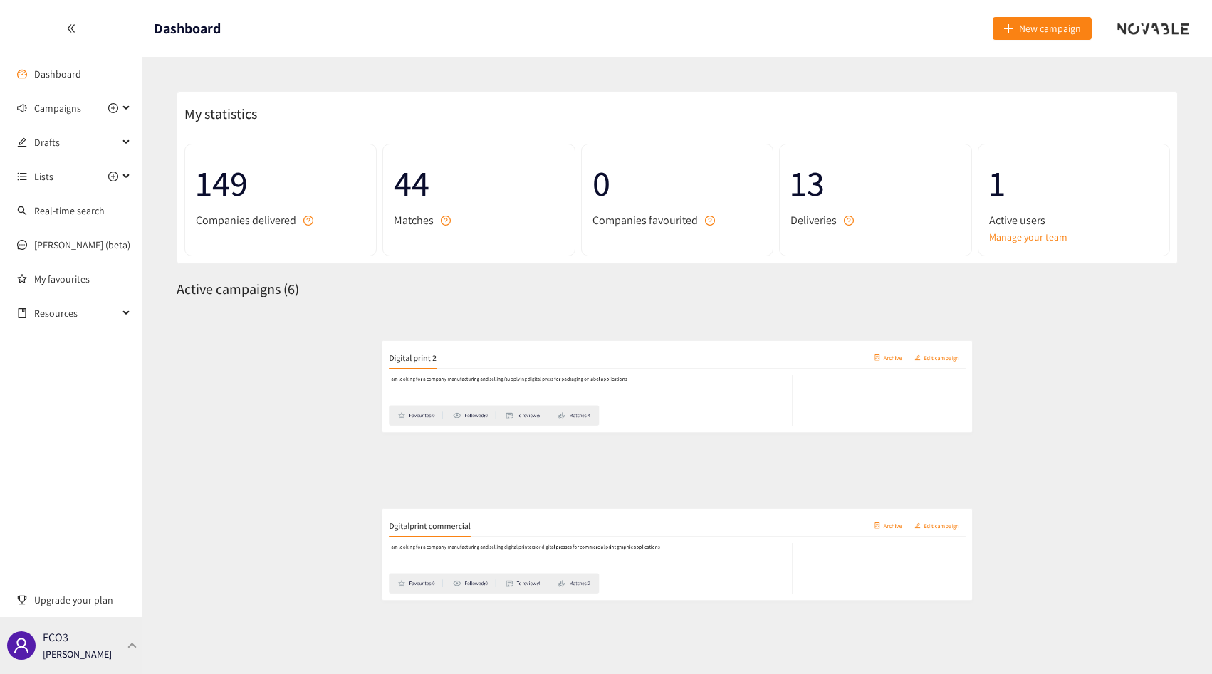
click at [83, 652] on p "[PERSON_NAME]" at bounding box center [77, 655] width 69 height 16
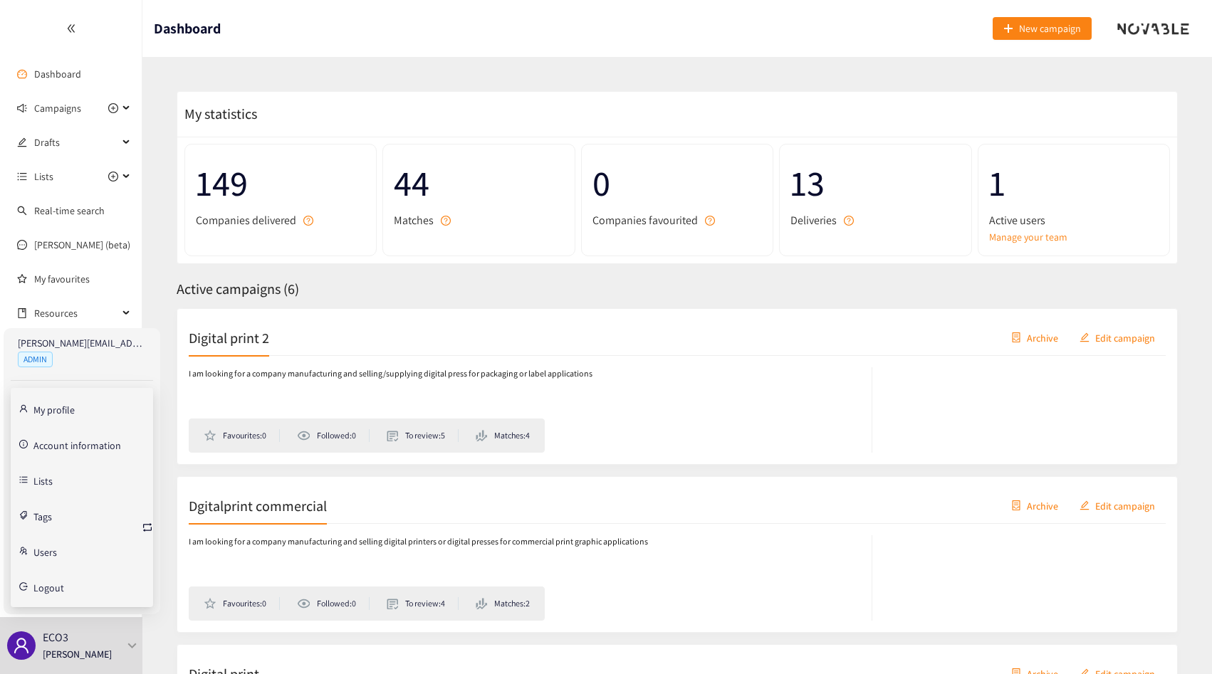
click at [68, 444] on link "Account information" at bounding box center [77, 444] width 88 height 13
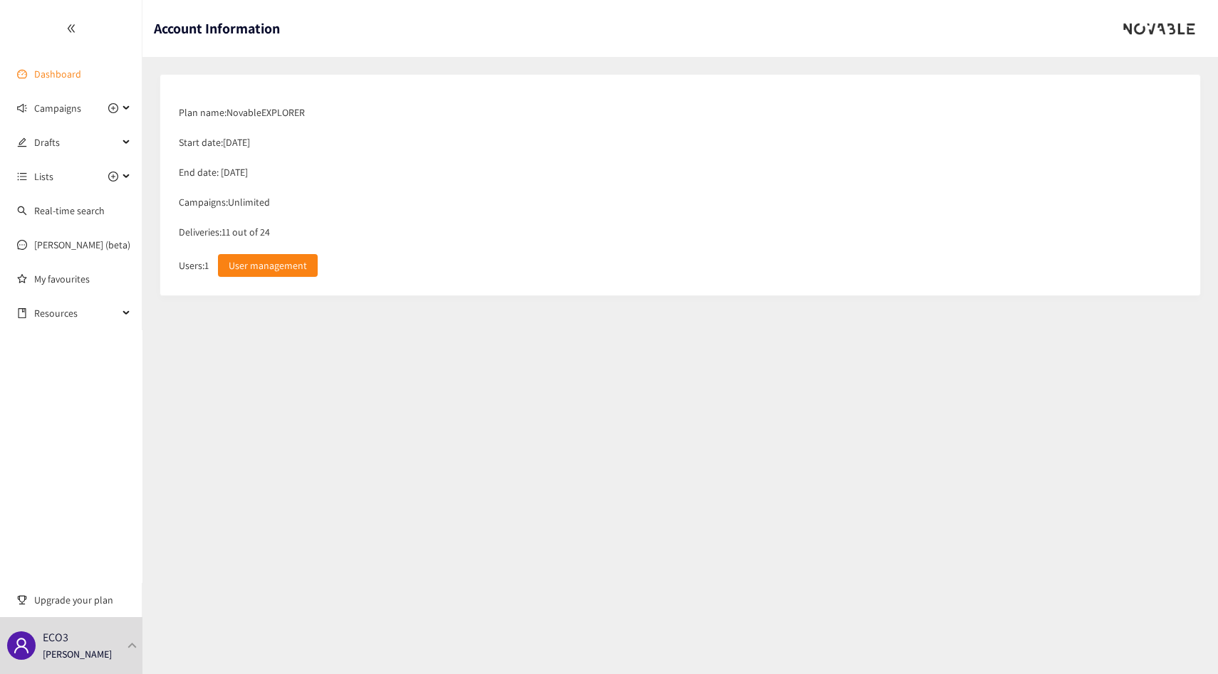
click at [39, 71] on link "Dashboard" at bounding box center [57, 74] width 47 height 13
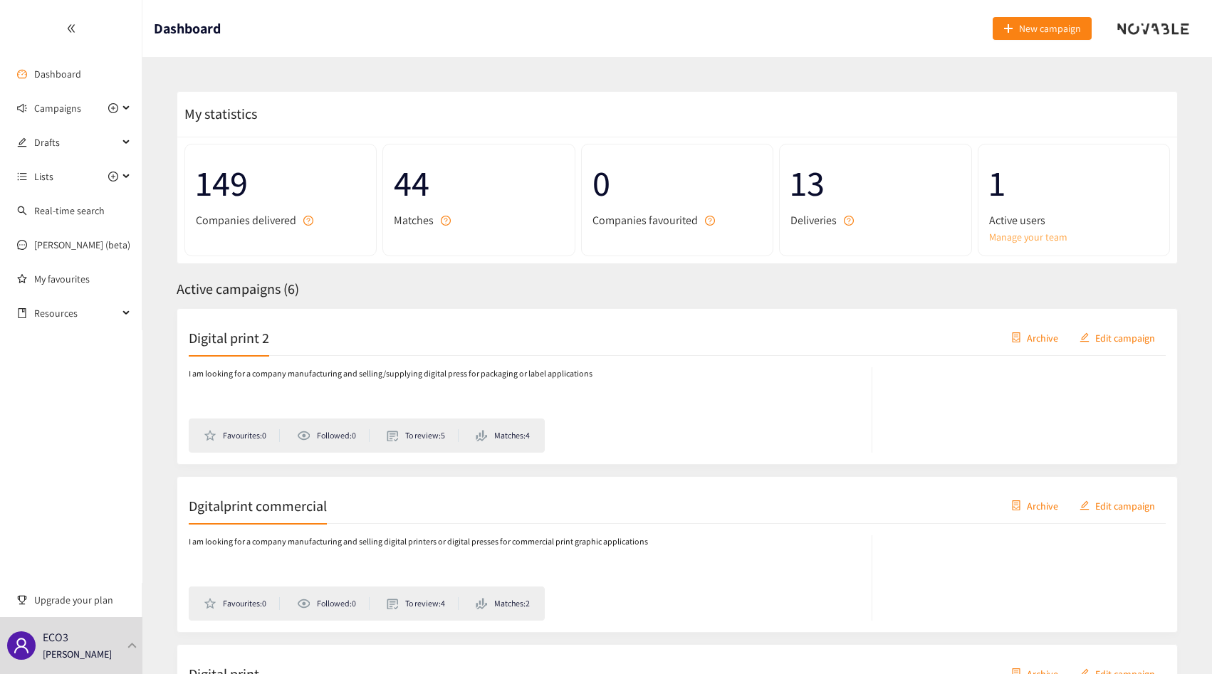
click at [1023, 235] on link "Manage your team" at bounding box center [1073, 237] width 169 height 16
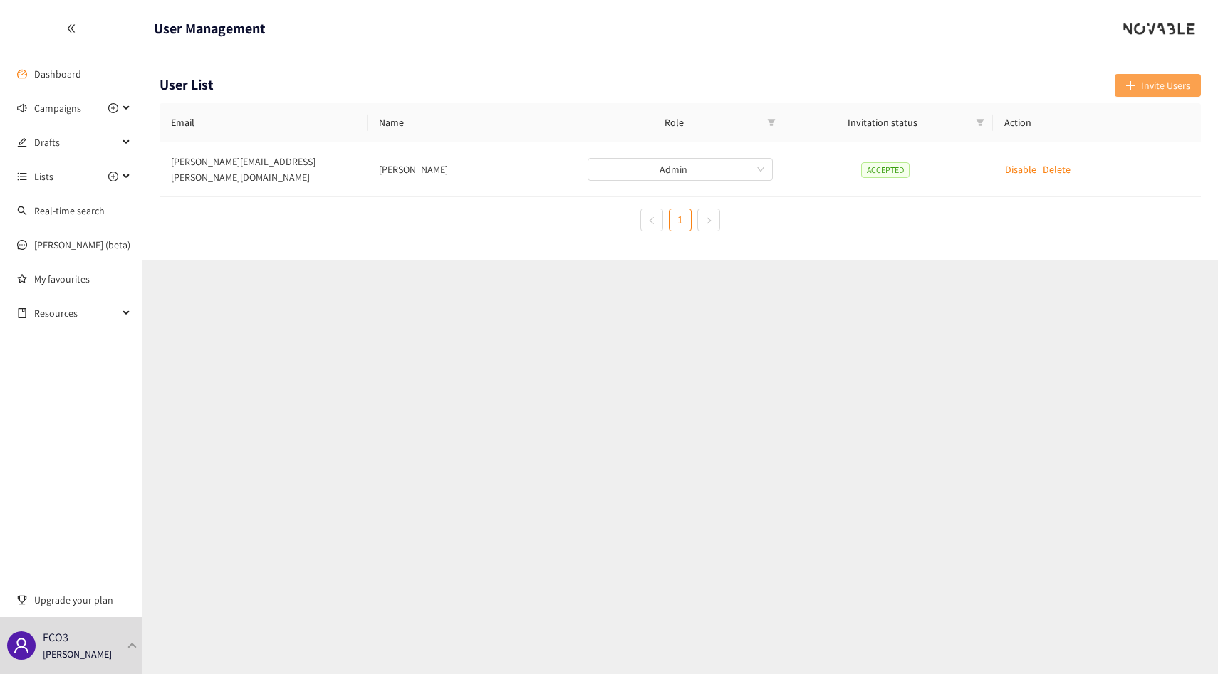
click at [1150, 90] on span "Invite Users" at bounding box center [1165, 86] width 49 height 16
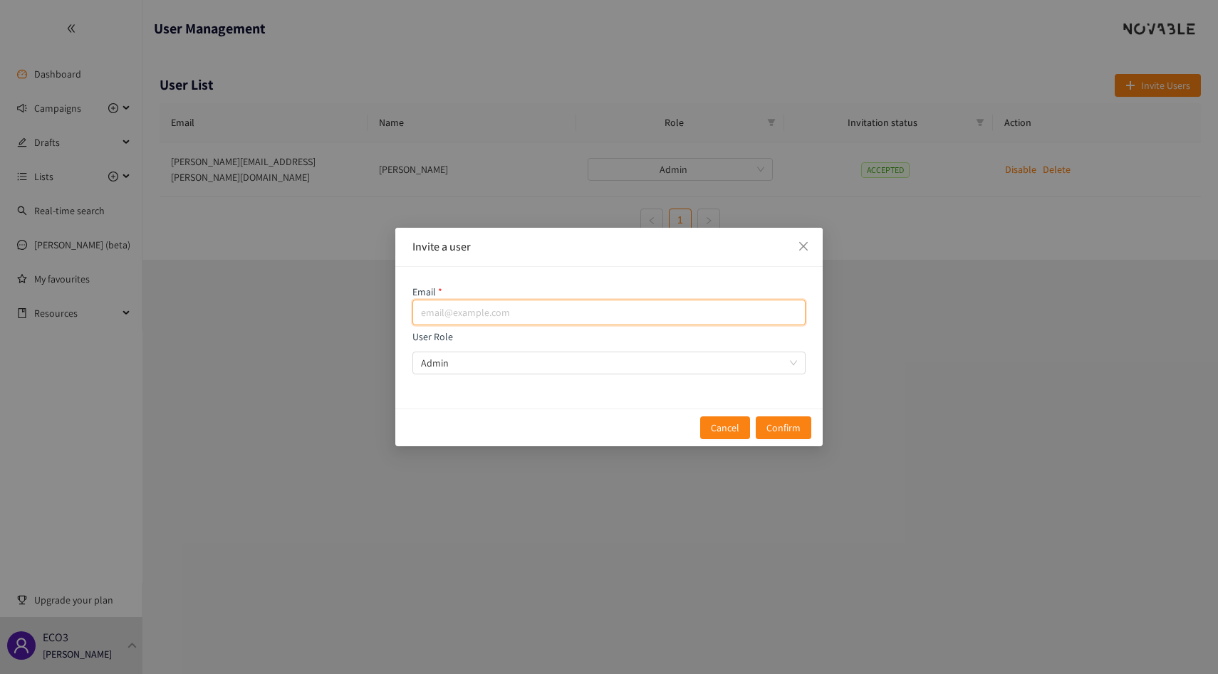
click at [560, 318] on input "email" at bounding box center [608, 313] width 393 height 26
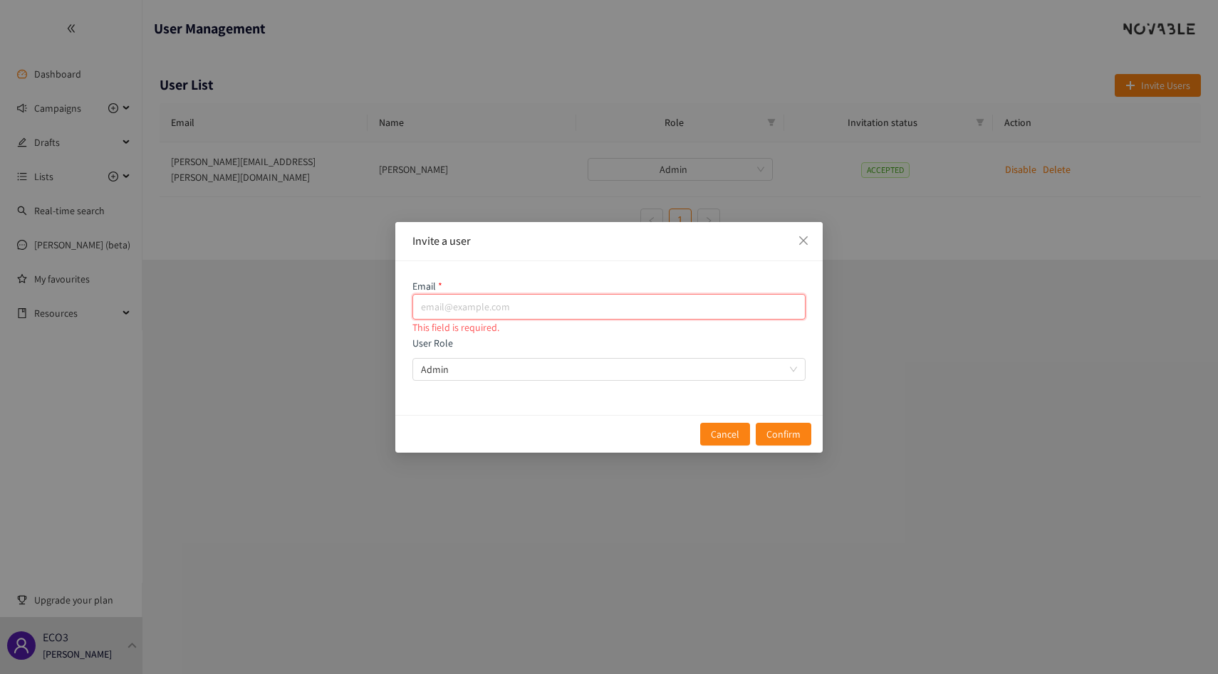
paste input "[PERSON_NAME][EMAIL_ADDRESS][PERSON_NAME][DOMAIN_NAME]"
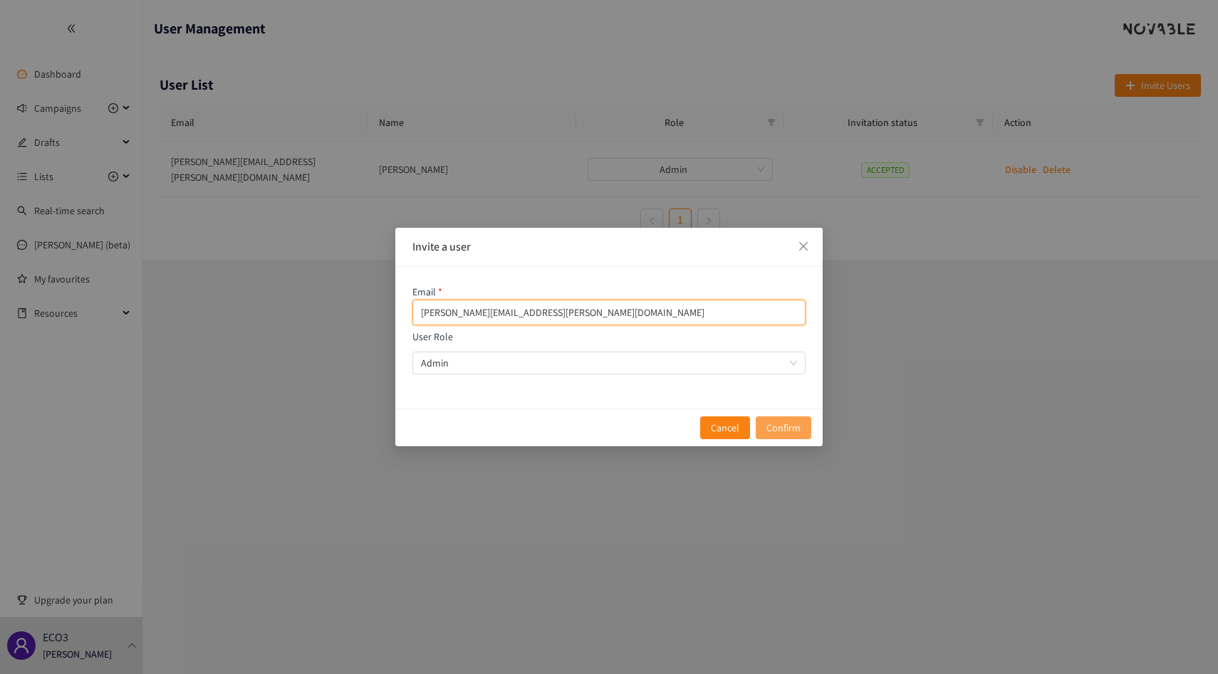
type input "[PERSON_NAME][EMAIL_ADDRESS][PERSON_NAME][DOMAIN_NAME]"
click at [779, 432] on span "Confirm" at bounding box center [783, 428] width 34 height 16
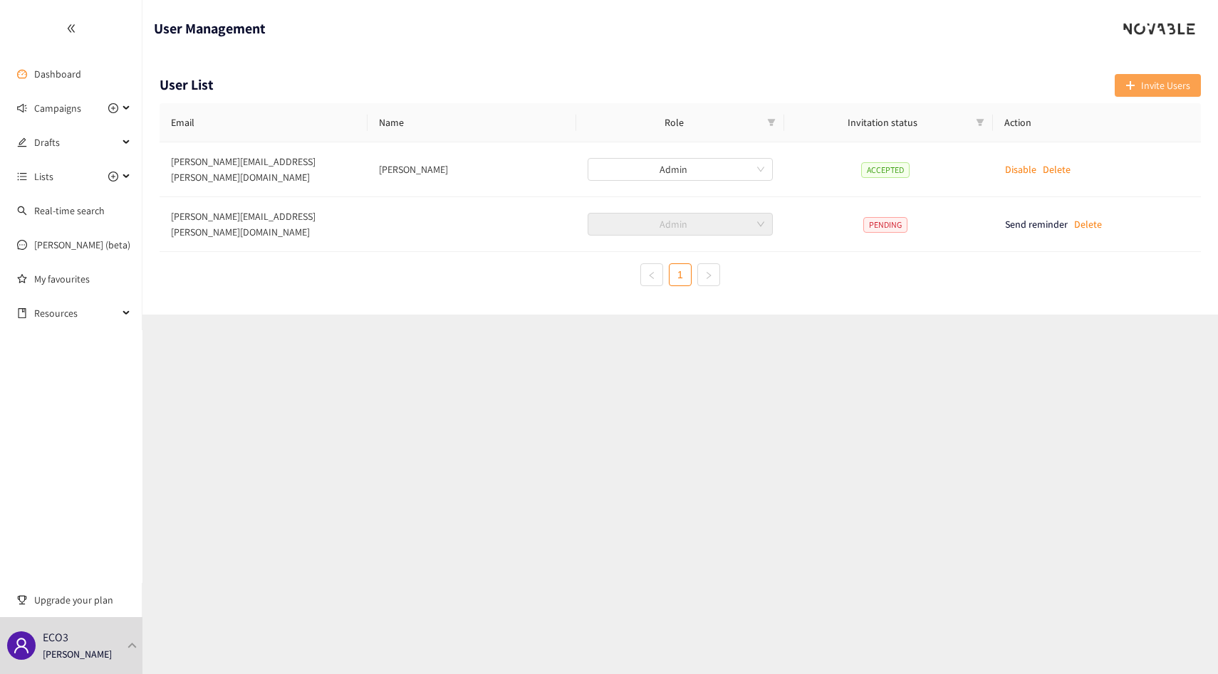
click at [1156, 88] on span "Invite Users" at bounding box center [1165, 86] width 49 height 16
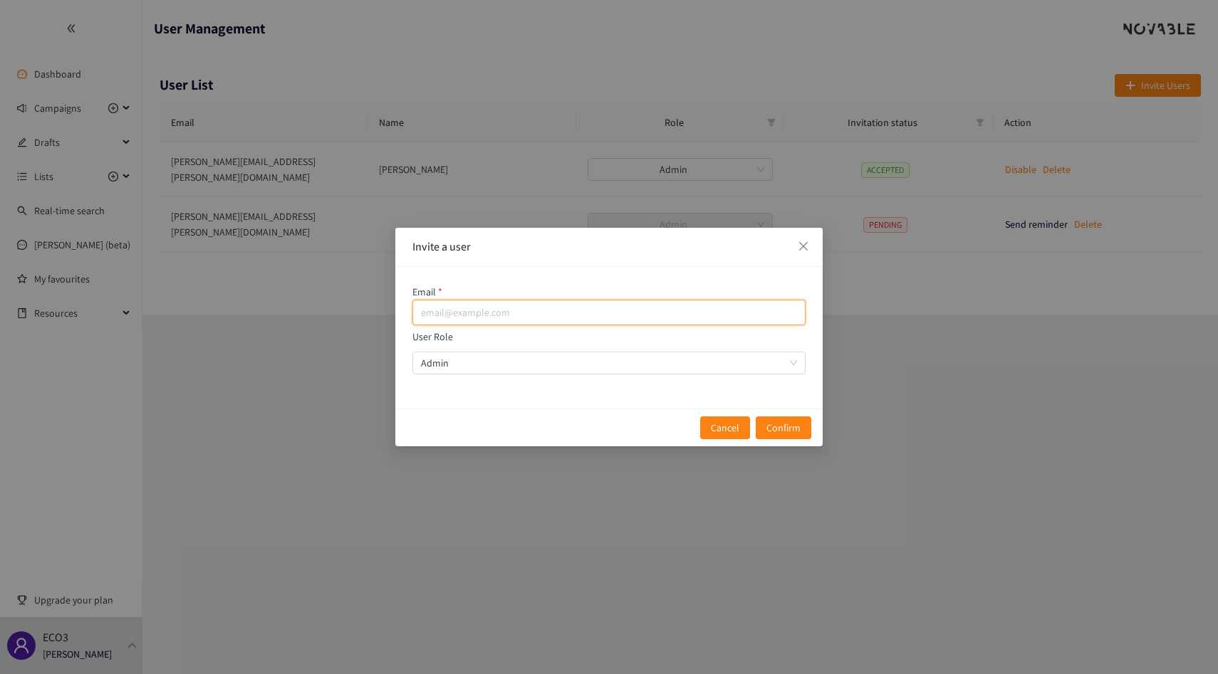
click at [592, 315] on input "email" at bounding box center [608, 313] width 393 height 26
paste input "[EMAIL_ADDRESS][PERSON_NAME][DOMAIN_NAME]"
type input "[EMAIL_ADDRESS][PERSON_NAME][DOMAIN_NAME]"
click at [536, 342] on div "User Role Admin" at bounding box center [608, 352] width 393 height 46
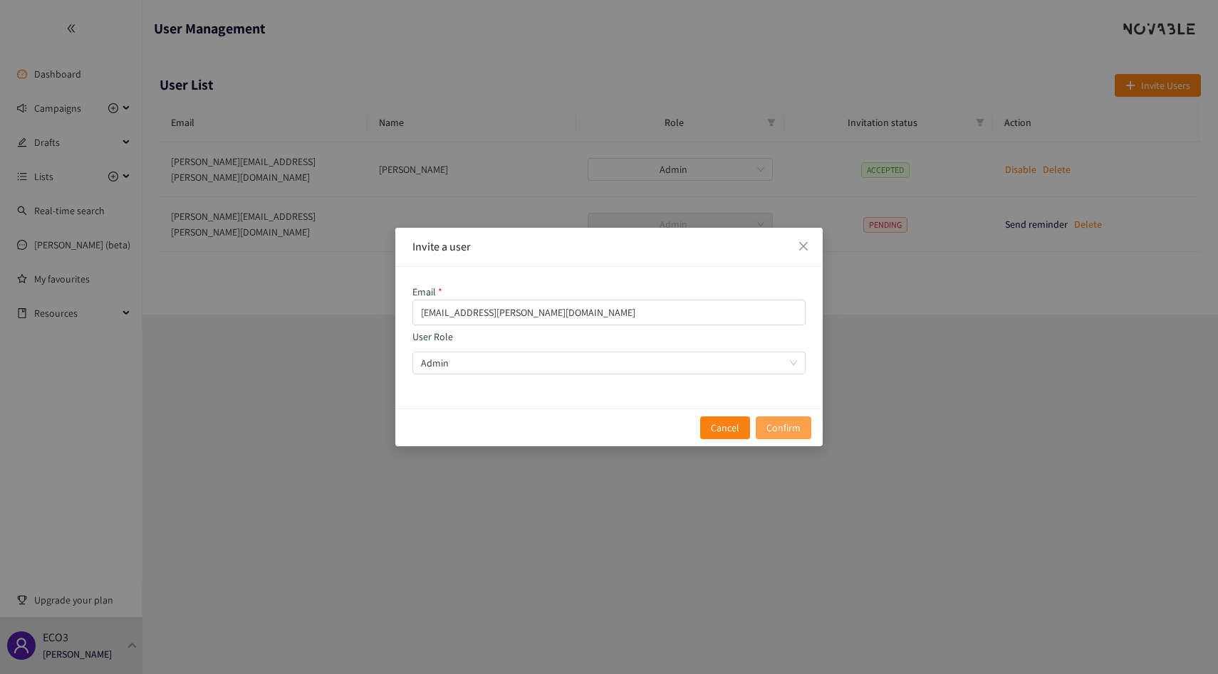
click at [791, 432] on span "Confirm" at bounding box center [783, 428] width 34 height 16
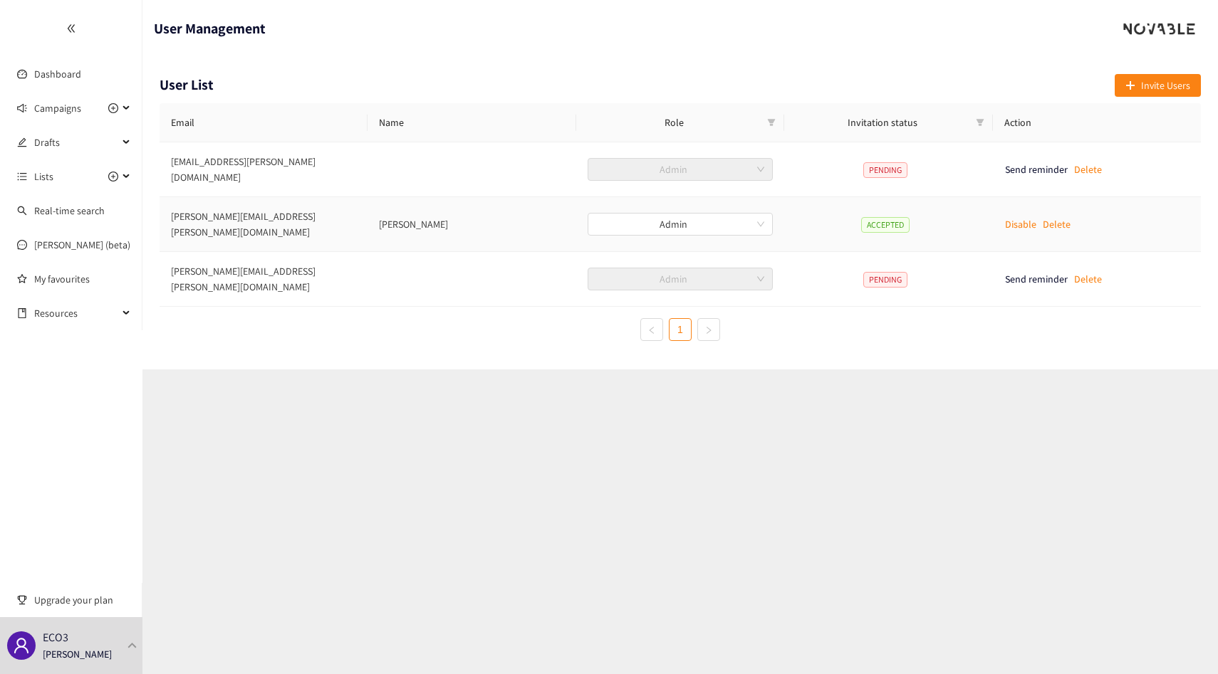
click at [397, 206] on td "[PERSON_NAME]" at bounding box center [471, 224] width 208 height 55
copy td "[PERSON_NAME]"
click at [173, 166] on td "[EMAIL_ADDRESS][PERSON_NAME][DOMAIN_NAME]" at bounding box center [264, 169] width 208 height 55
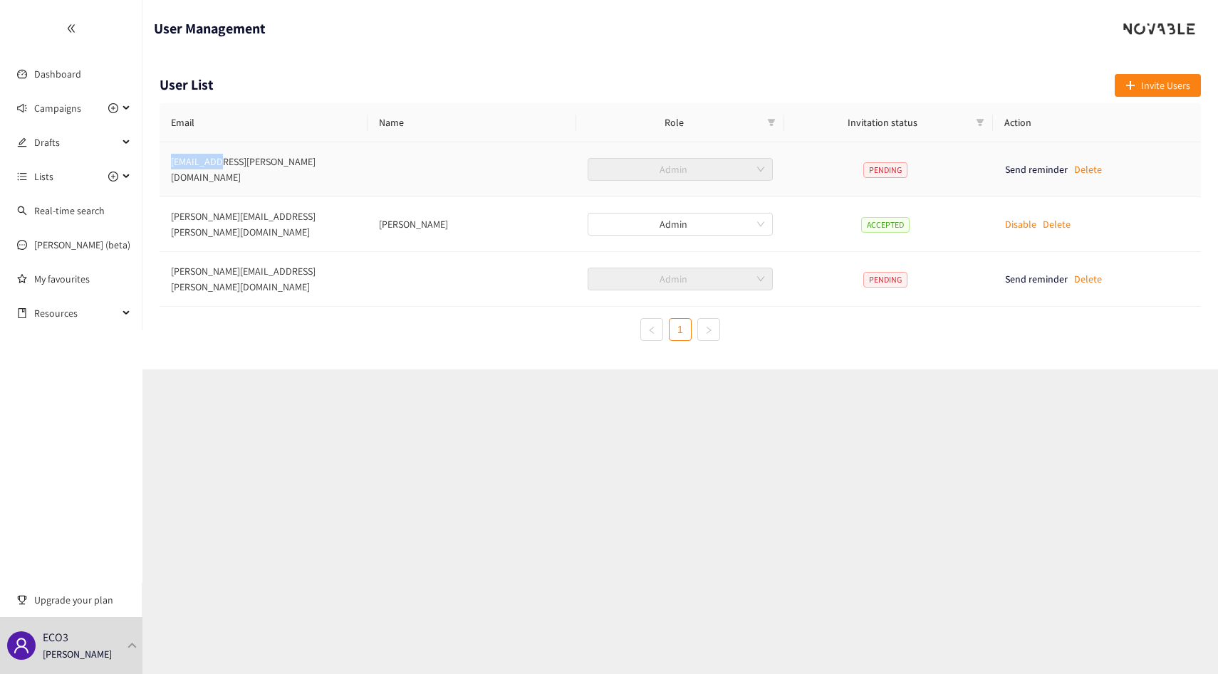
drag, startPoint x: 173, startPoint y: 166, endPoint x: 211, endPoint y: 166, distance: 37.7
click at [211, 166] on td "[EMAIL_ADDRESS][PERSON_NAME][DOMAIN_NAME]" at bounding box center [264, 169] width 208 height 55
copy td "guy.[PERSON_NAME]"
click at [182, 261] on td "[PERSON_NAME][EMAIL_ADDRESS][PERSON_NAME][DOMAIN_NAME]" at bounding box center [264, 279] width 208 height 55
drag, startPoint x: 182, startPoint y: 261, endPoint x: 234, endPoint y: 261, distance: 52.0
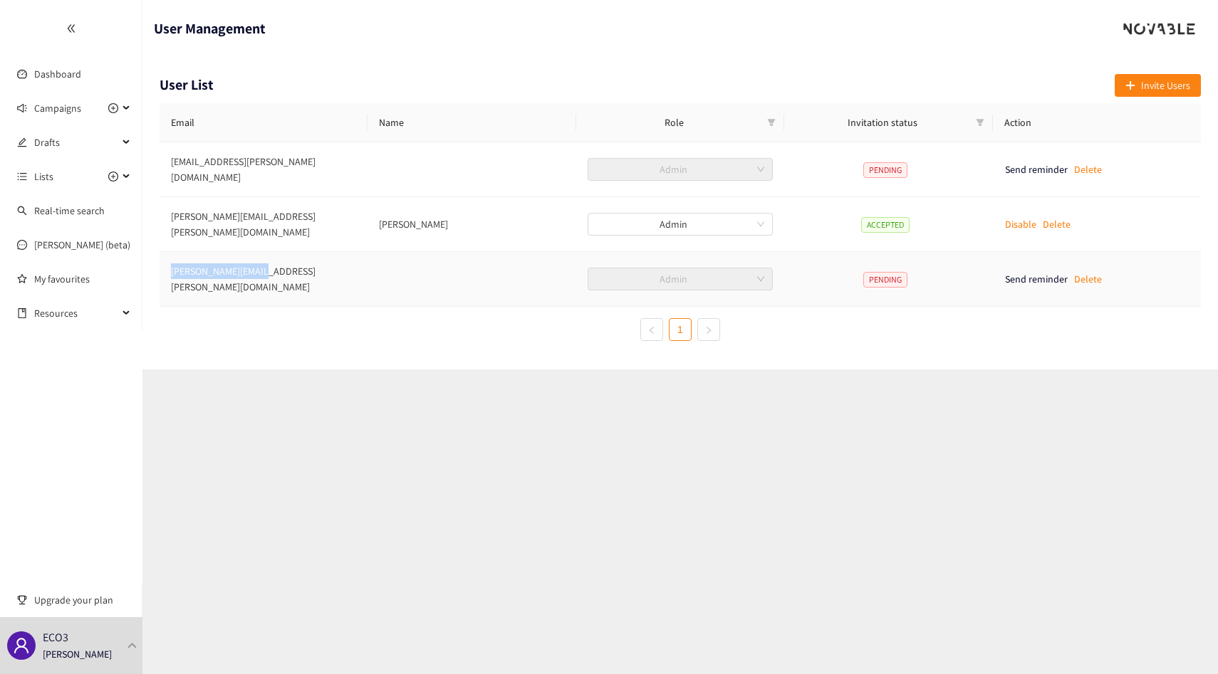
click at [234, 261] on td "[PERSON_NAME][EMAIL_ADDRESS][PERSON_NAME][DOMAIN_NAME]" at bounding box center [264, 279] width 208 height 55
copy td "[PERSON_NAME].[PERSON_NAME]@eco3"
click at [217, 257] on td "[PERSON_NAME][EMAIL_ADDRESS][PERSON_NAME][DOMAIN_NAME]" at bounding box center [264, 279] width 208 height 55
drag, startPoint x: 217, startPoint y: 257, endPoint x: 191, endPoint y: 257, distance: 25.6
click at [191, 257] on td "[PERSON_NAME][EMAIL_ADDRESS][PERSON_NAME][DOMAIN_NAME]" at bounding box center [264, 279] width 208 height 55
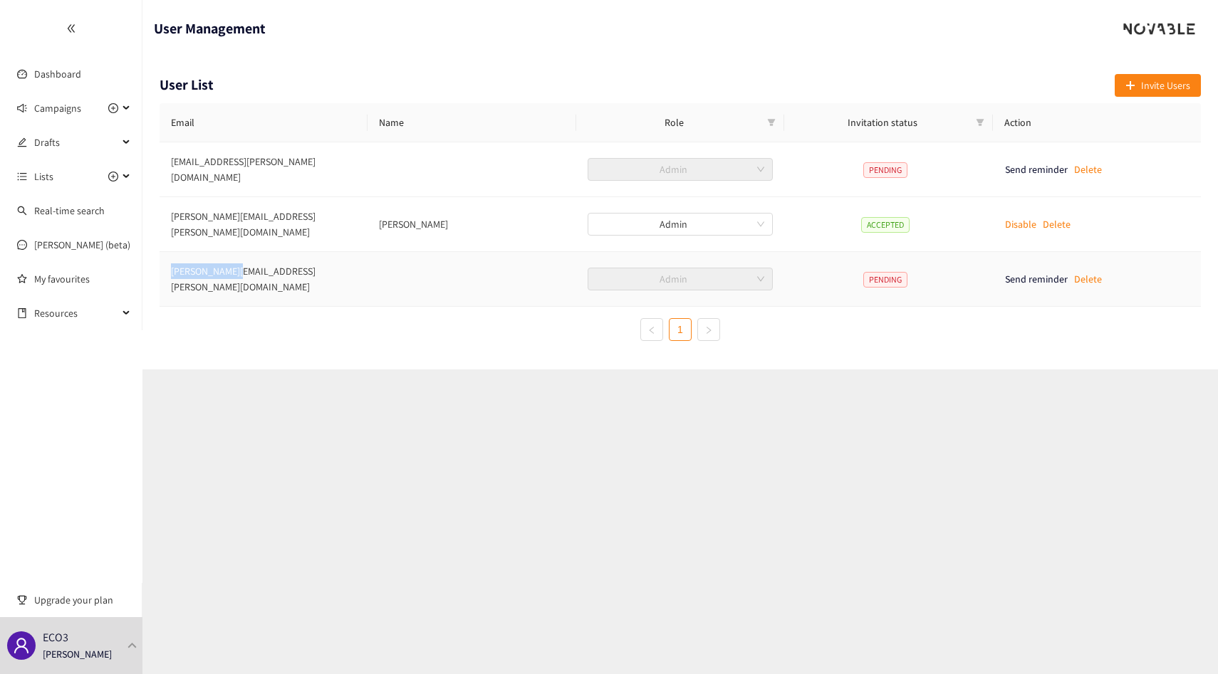
copy td "[PERSON_NAME].[PERSON_NAME]"
click at [50, 68] on link "Dashboard" at bounding box center [57, 74] width 47 height 13
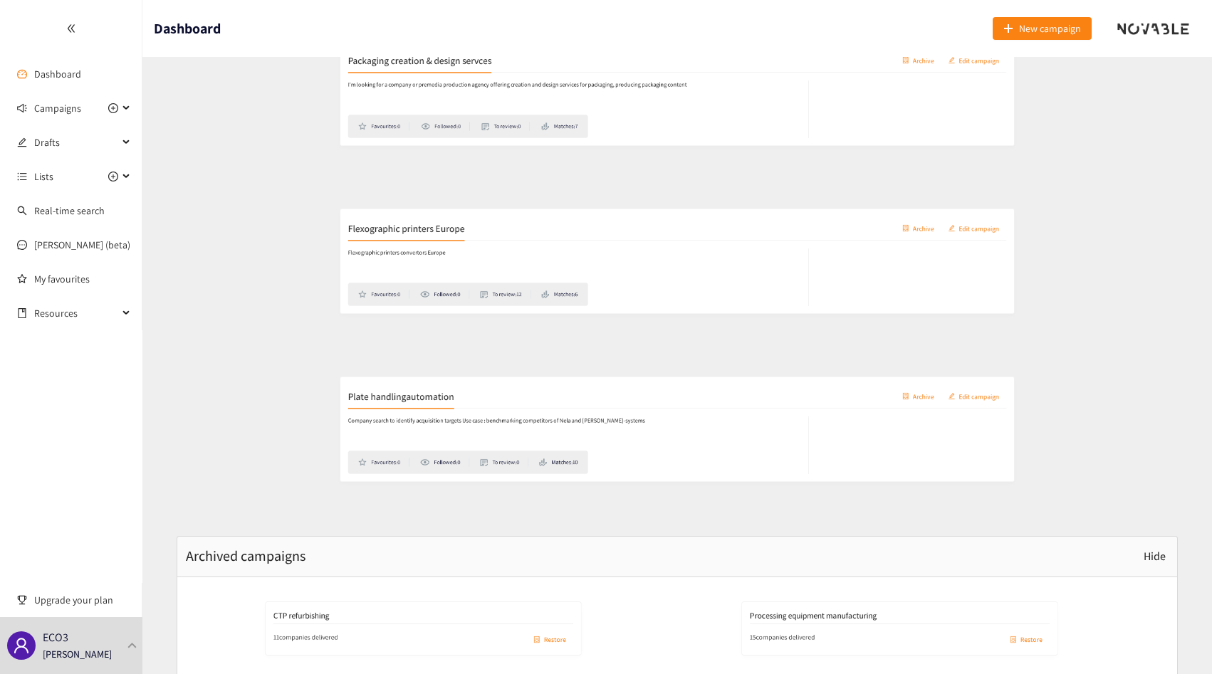
scroll to position [838, 0]
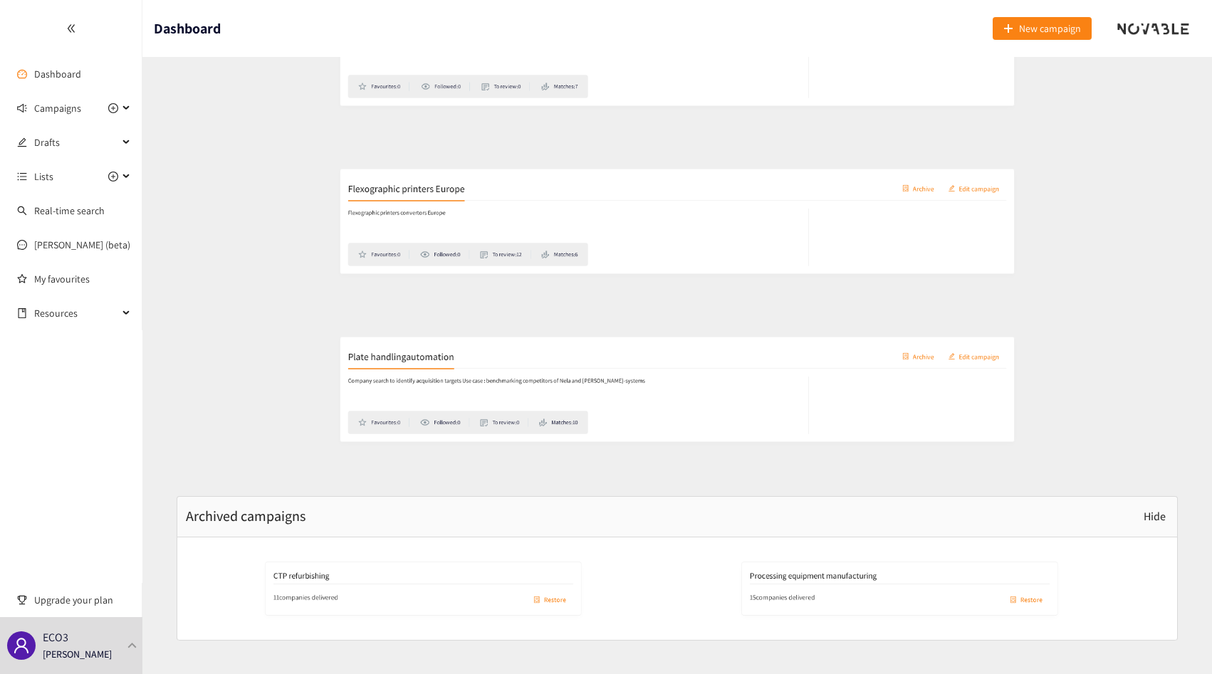
click at [234, 568] on h2 "CTP refurbishing" at bounding box center [242, 570] width 83 height 14
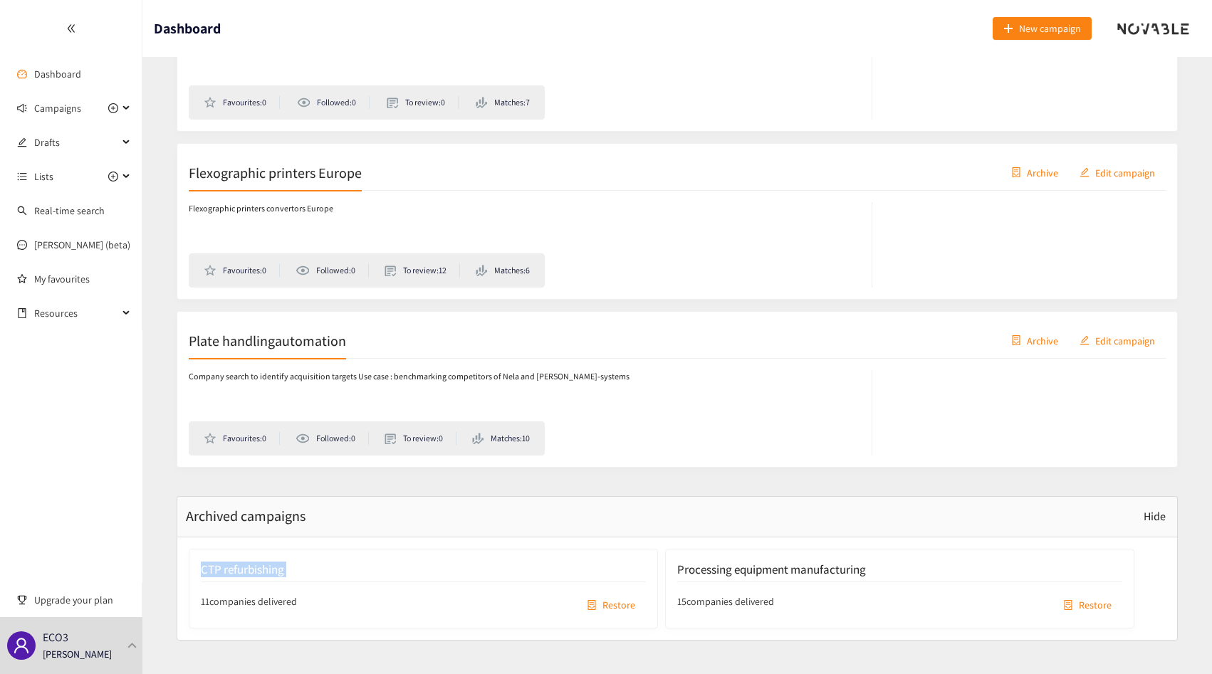
click at [234, 568] on h2 "CTP refurbishing" at bounding box center [242, 570] width 83 height 14
click at [254, 568] on h2 "CTP refurbishing" at bounding box center [242, 570] width 83 height 14
click at [276, 568] on h2 "CTP refurbishing" at bounding box center [242, 570] width 83 height 14
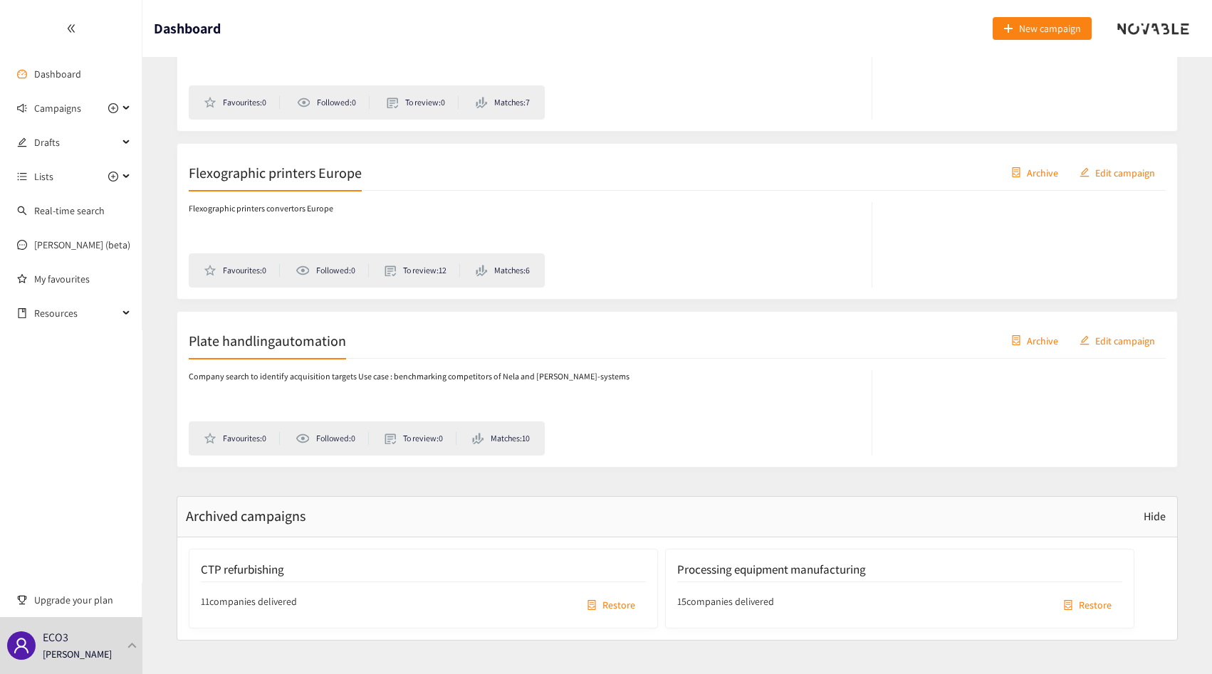
click at [753, 568] on h2 "Processing equipment manufacturing" at bounding box center [771, 570] width 189 height 14
click at [773, 568] on h2 "Processing equipment manufacturing" at bounding box center [771, 570] width 189 height 14
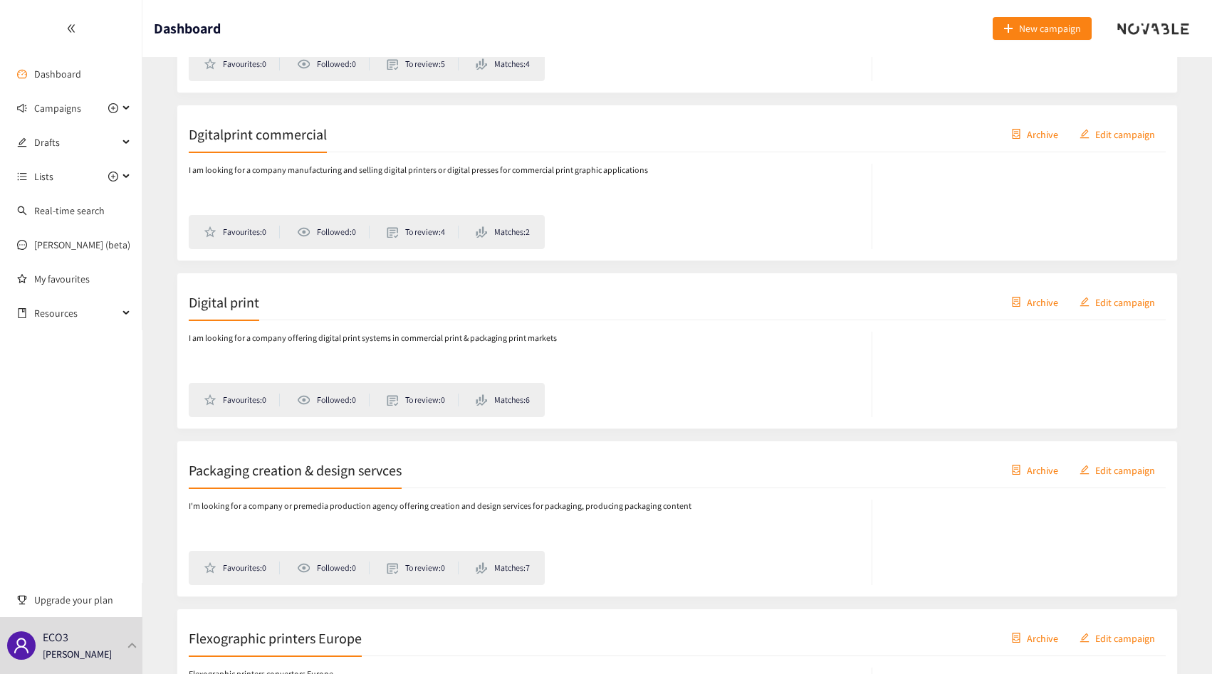
scroll to position [0, 0]
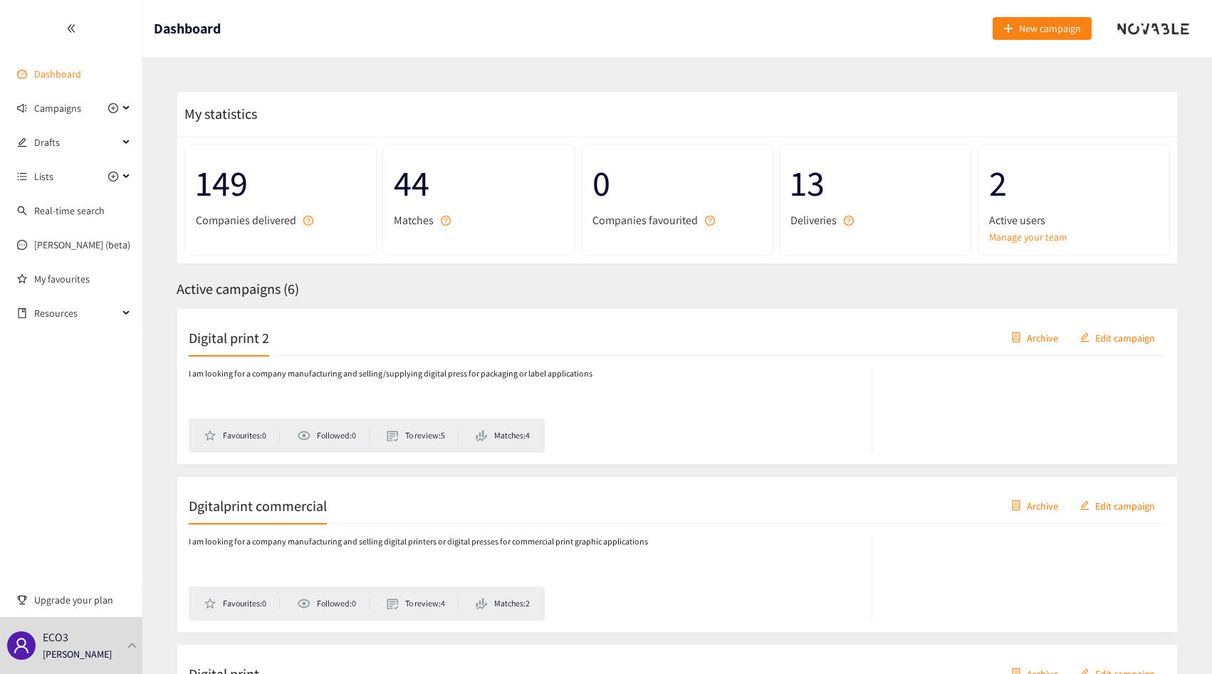
click at [52, 75] on link "Dashboard" at bounding box center [57, 74] width 47 height 13
